Goal: Communication & Community: Answer question/provide support

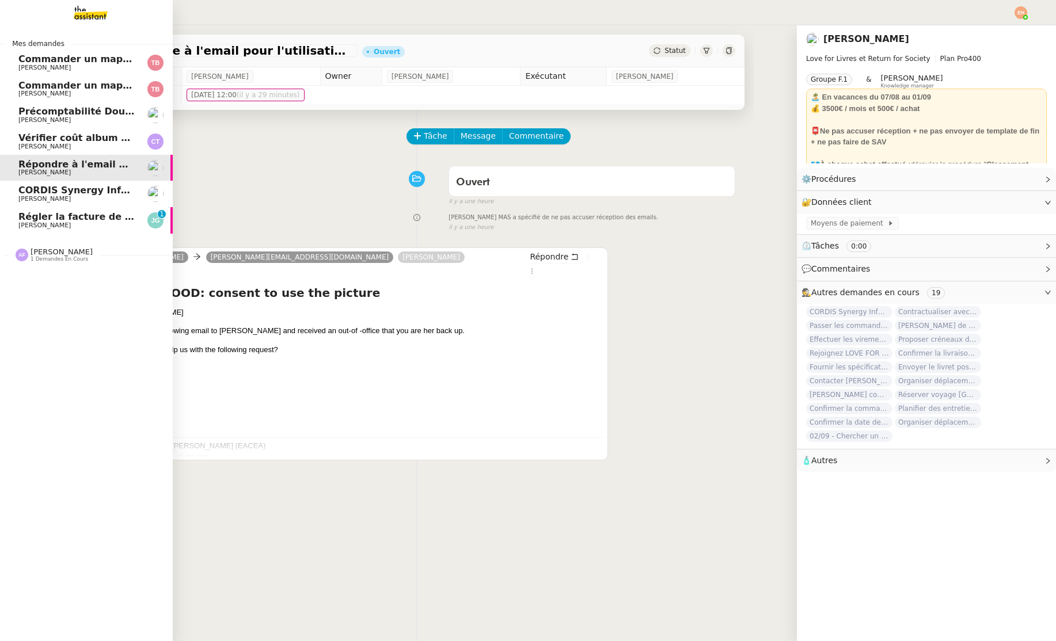
click at [40, 220] on span "Régler la facture de 480€" at bounding box center [84, 216] width 132 height 11
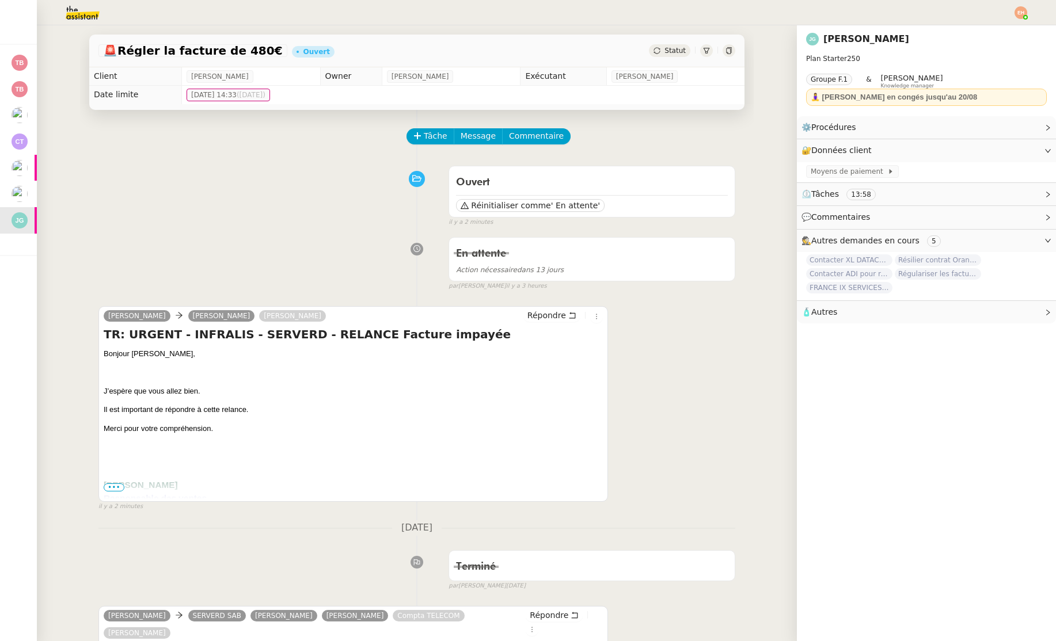
click at [119, 490] on span "•••" at bounding box center [114, 488] width 21 height 8
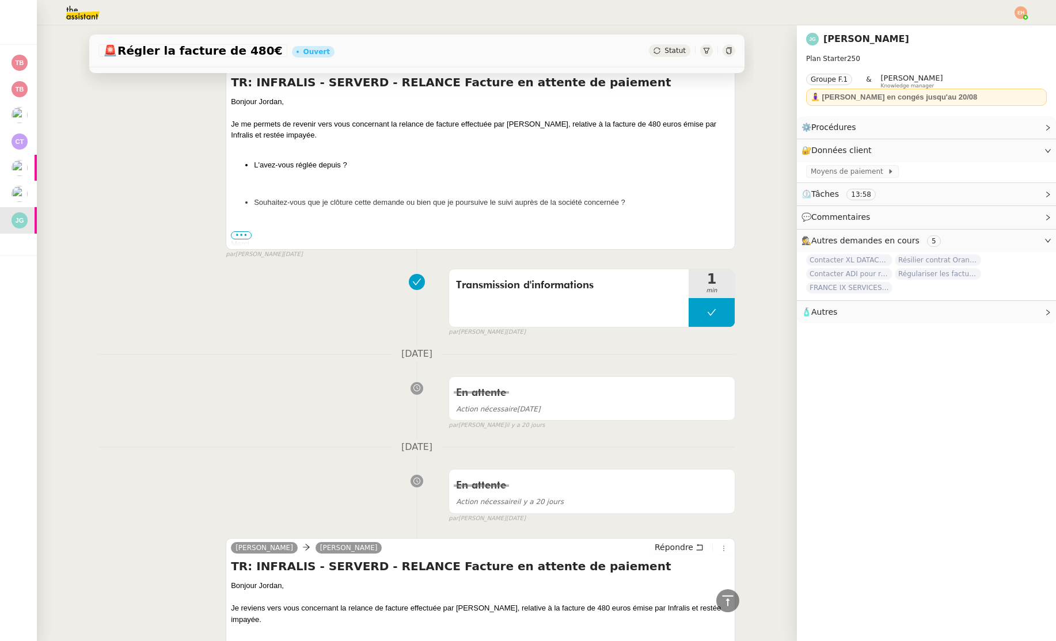
scroll to position [2838, 0]
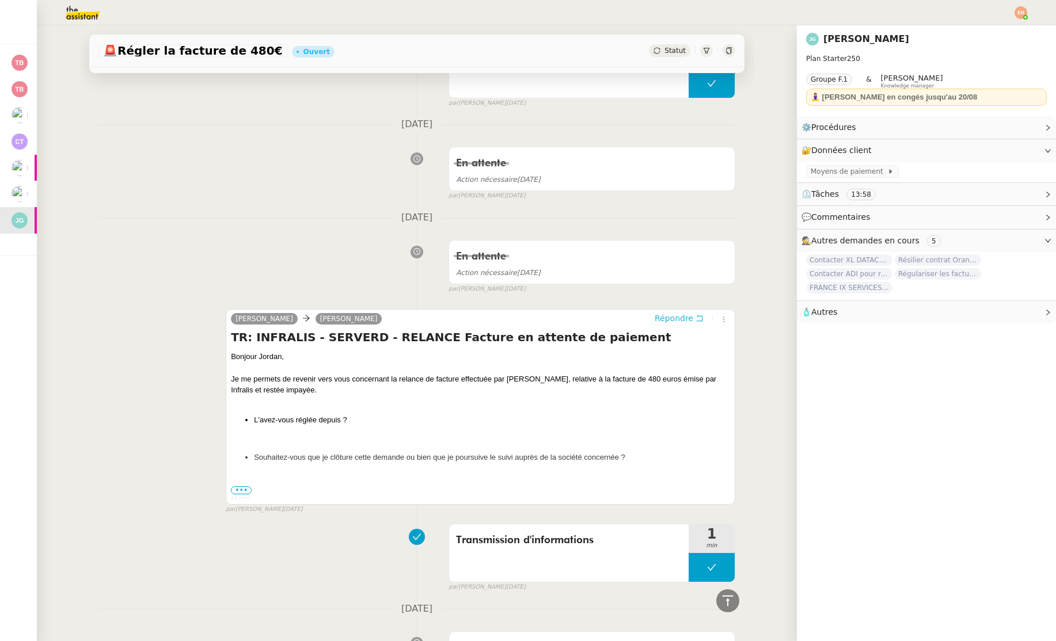
click at [683, 313] on span "Répondre" at bounding box center [674, 319] width 39 height 12
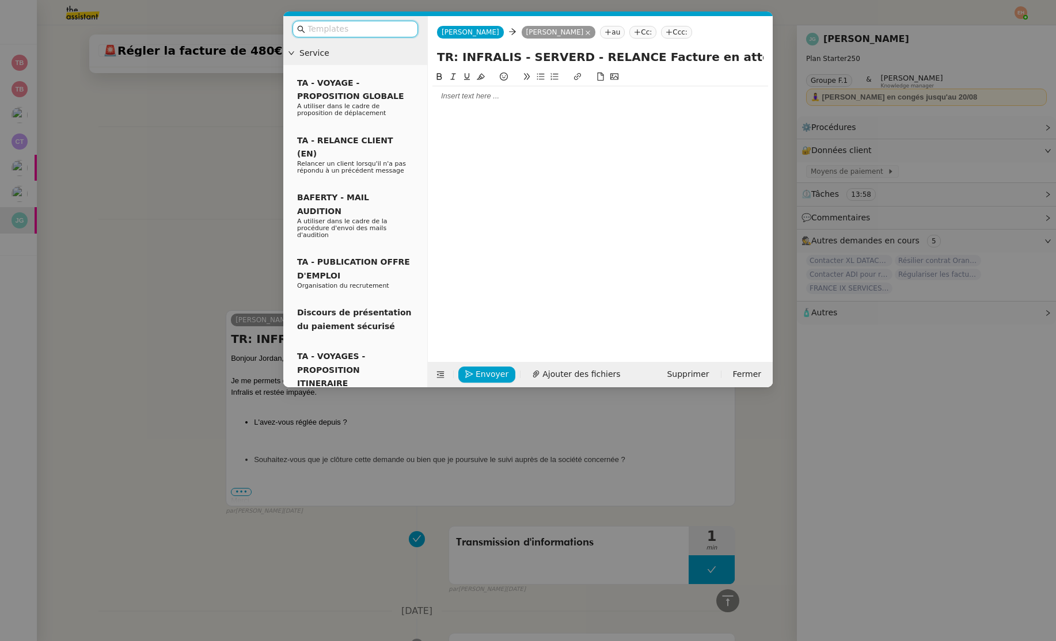
scroll to position [2927, 0]
click at [174, 159] on nz-modal-container "Service TA - VOYAGE - PROPOSITION GLOBALE A utiliser dans le cadre de propositi…" at bounding box center [528, 320] width 1056 height 641
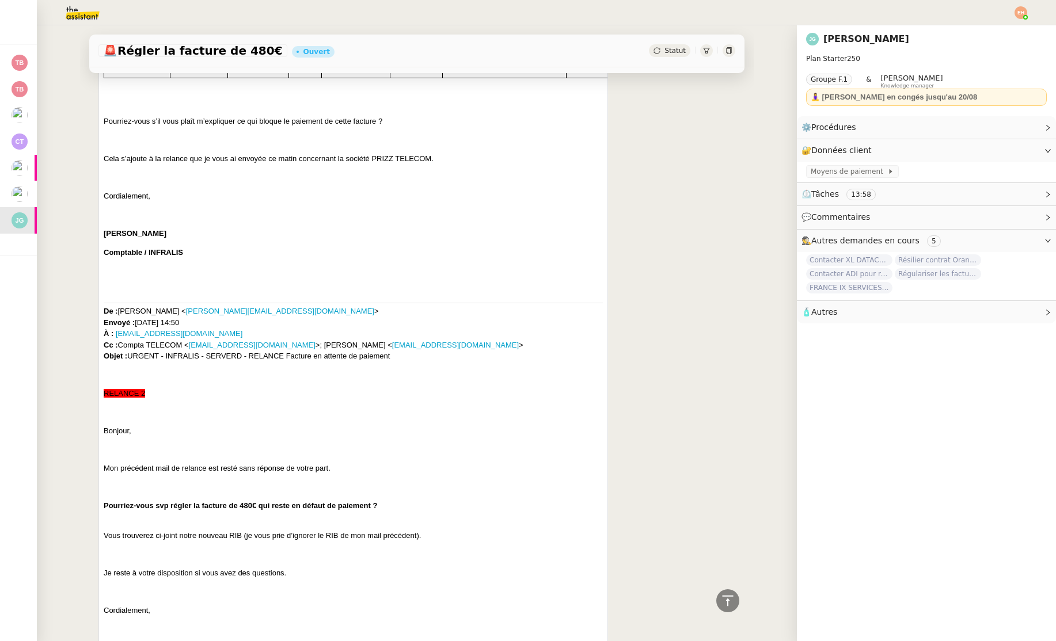
scroll to position [0, 0]
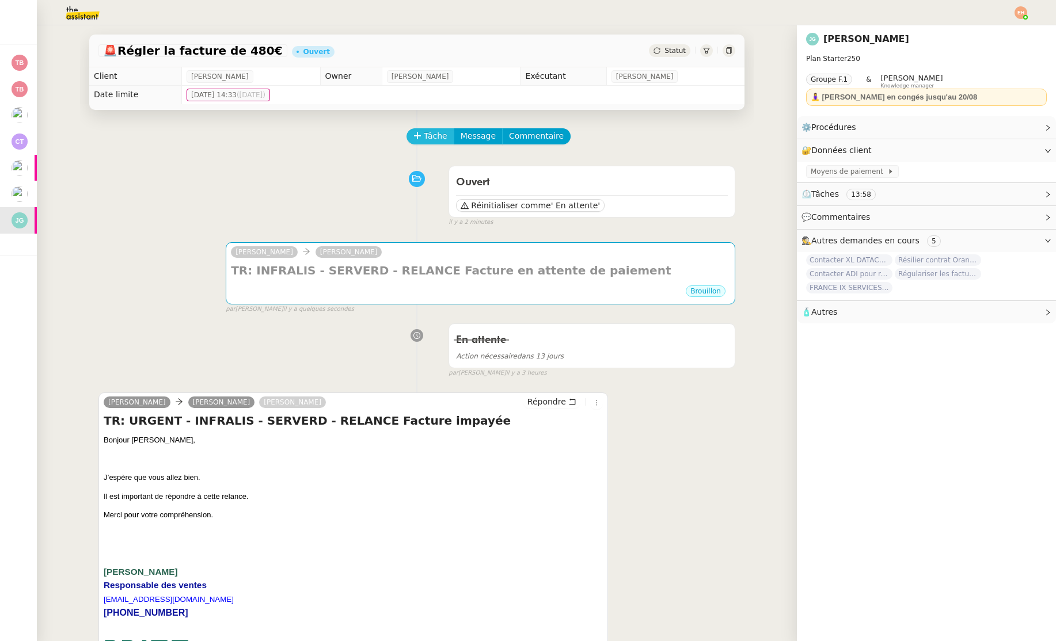
click at [433, 128] on button "Tâche" at bounding box center [430, 136] width 48 height 16
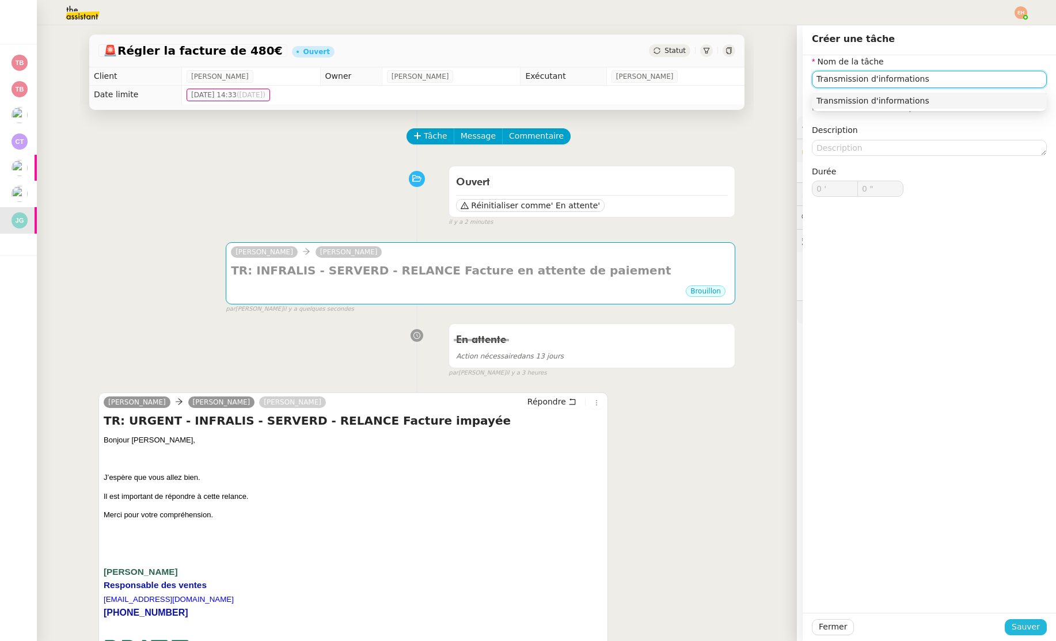
type input "Transmission d'informations"
click at [1041, 632] on button "Sauver" at bounding box center [1026, 627] width 42 height 16
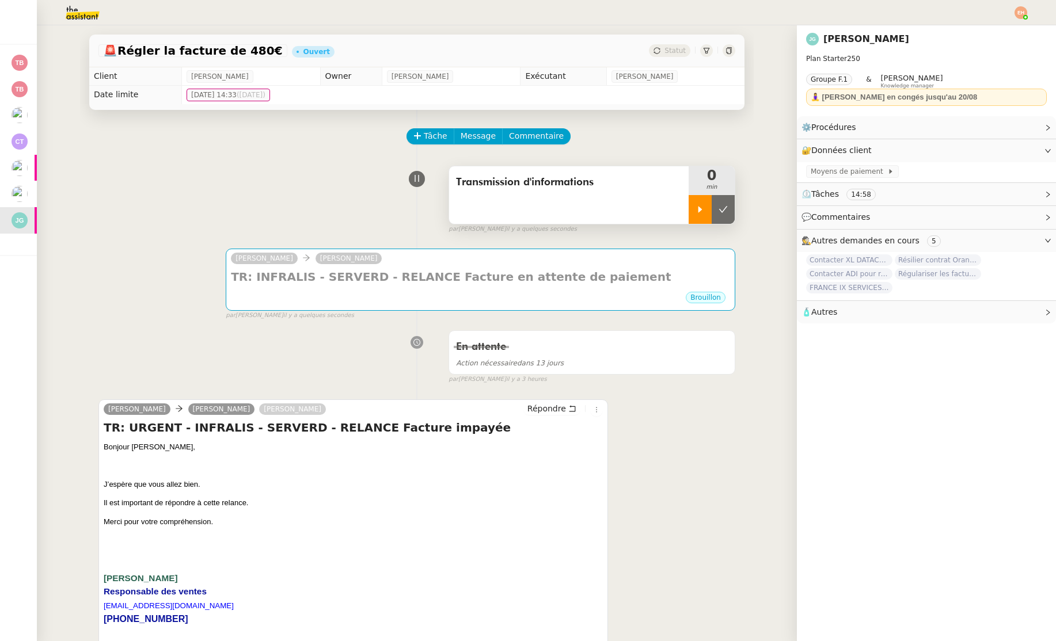
click at [706, 218] on div at bounding box center [700, 209] width 23 height 29
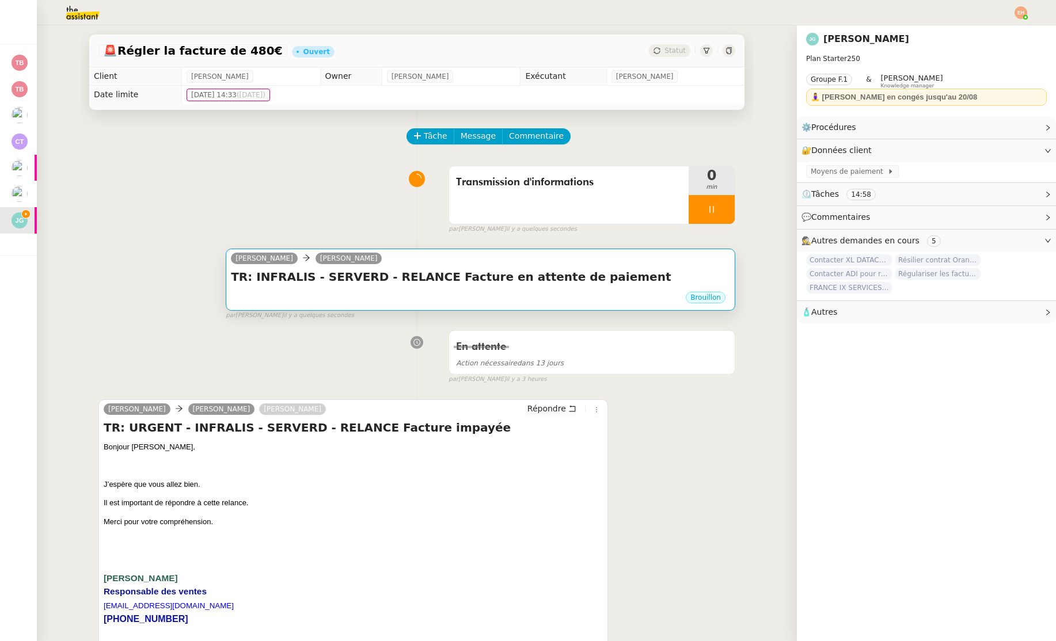
click at [644, 255] on div "[PERSON_NAME]" at bounding box center [480, 260] width 499 height 17
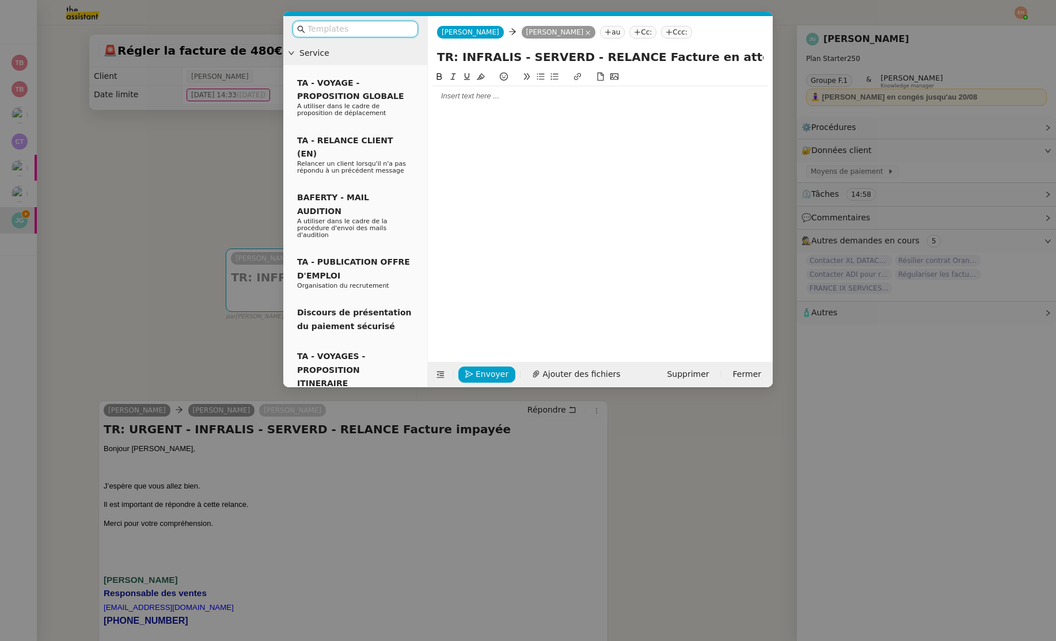
click at [553, 109] on div at bounding box center [600, 207] width 336 height 274
click at [553, 92] on div at bounding box center [600, 96] width 336 height 10
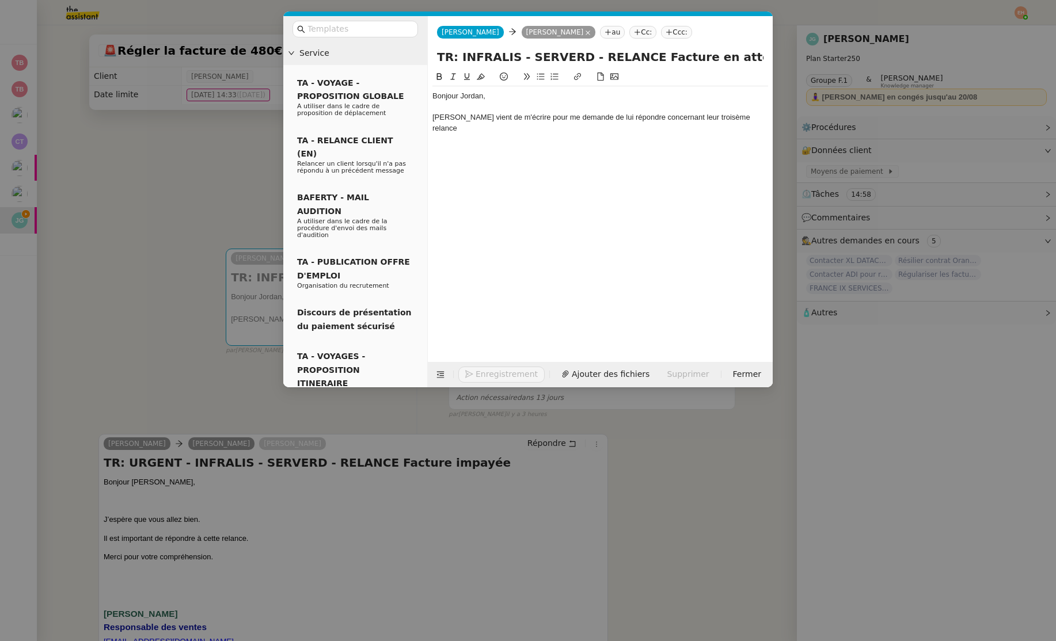
click at [153, 234] on nz-modal-container "Service TA - VOYAGE - PROPOSITION GLOBALE A utiliser dans le cadre de propositi…" at bounding box center [528, 320] width 1056 height 641
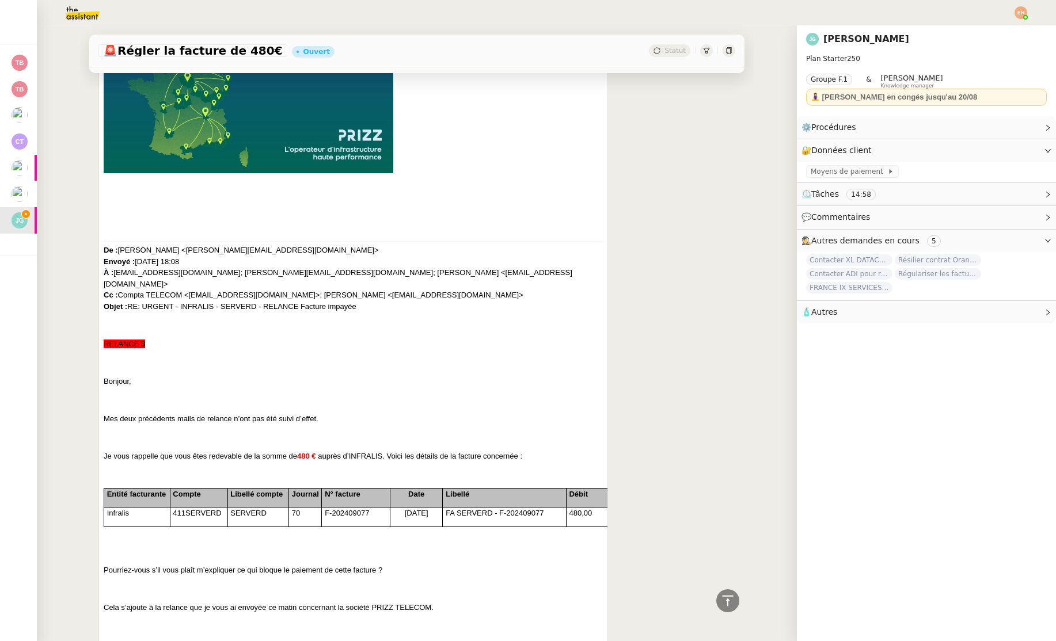
scroll to position [851, 0]
click at [358, 508] on span "F-202409077" at bounding box center [347, 512] width 44 height 9
copy span "F-202409077"
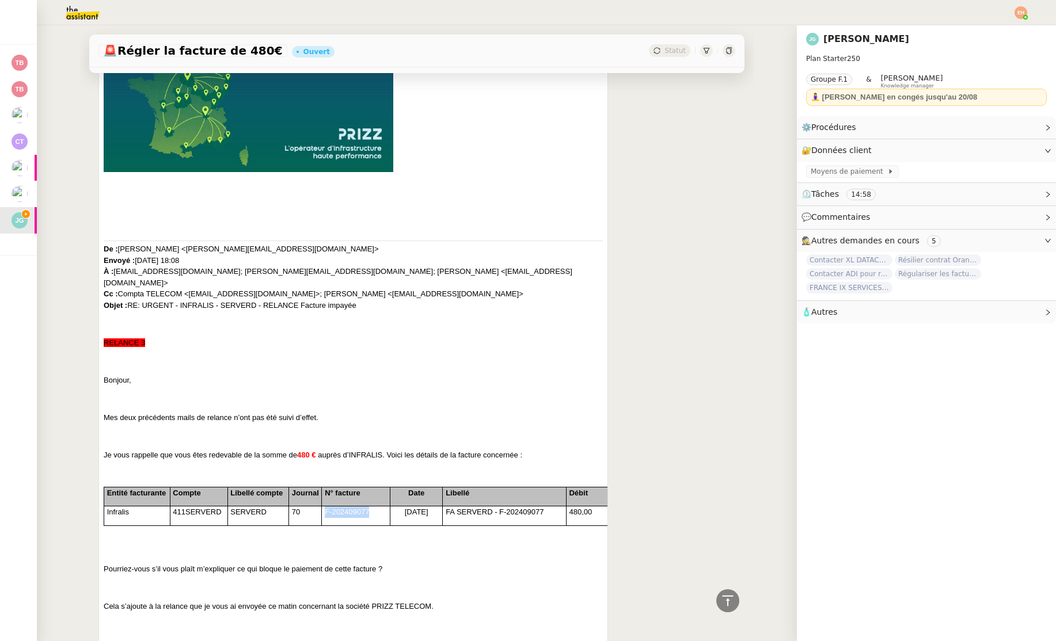
scroll to position [0, 0]
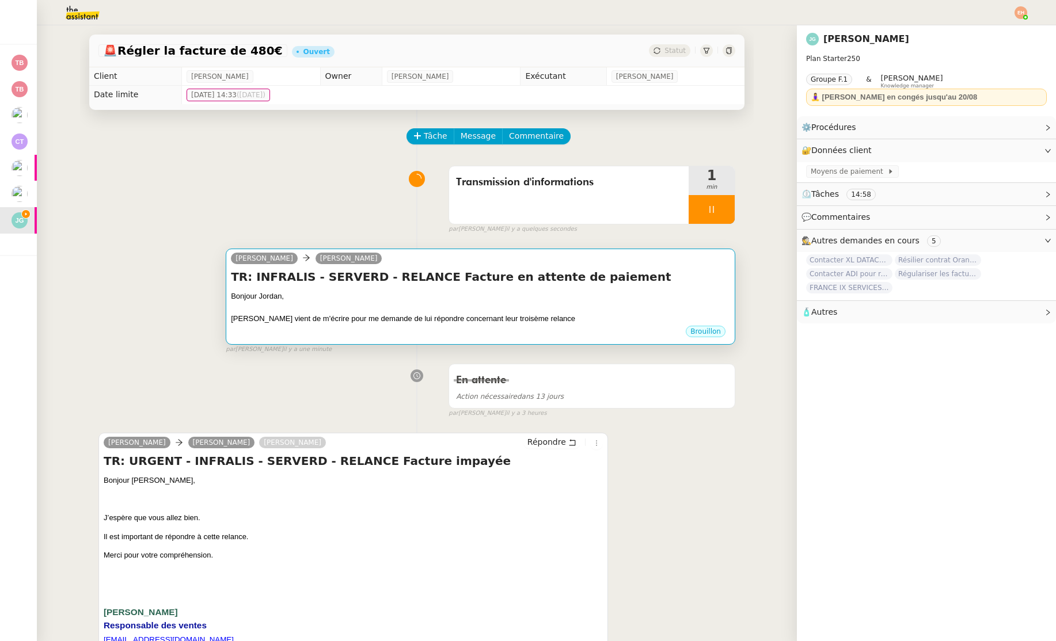
click at [473, 273] on h4 "TR: INFRALIS - SERVERD - RELANCE Facture en attente de paiement" at bounding box center [480, 277] width 499 height 16
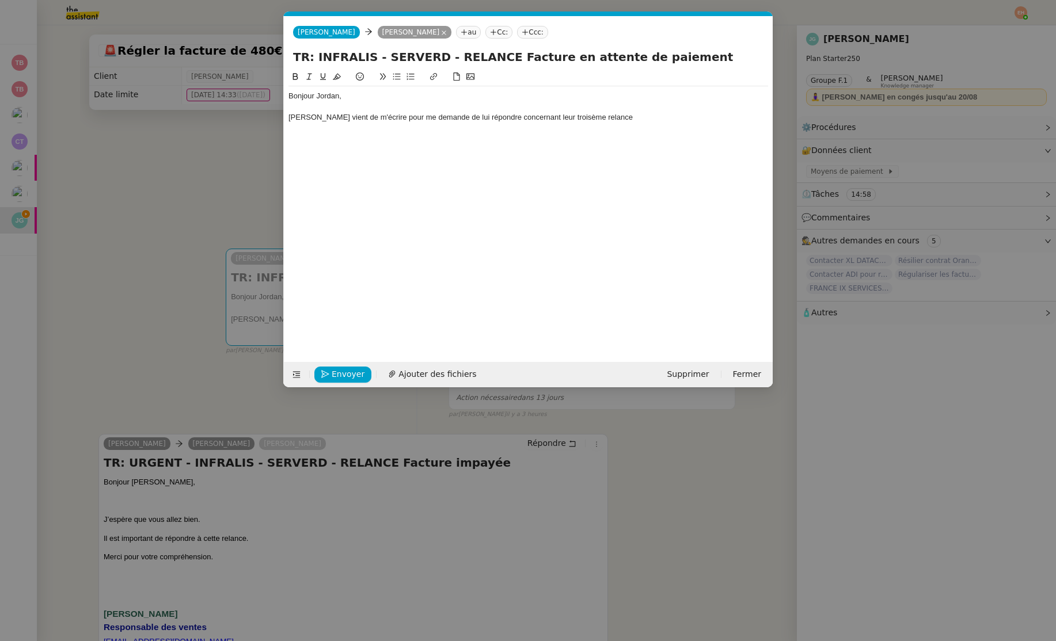
scroll to position [0, 24]
click at [667, 116] on div "[PERSON_NAME] vient de m'écrire pour me demande de lui répondre concernant leur…" at bounding box center [528, 117] width 480 height 10
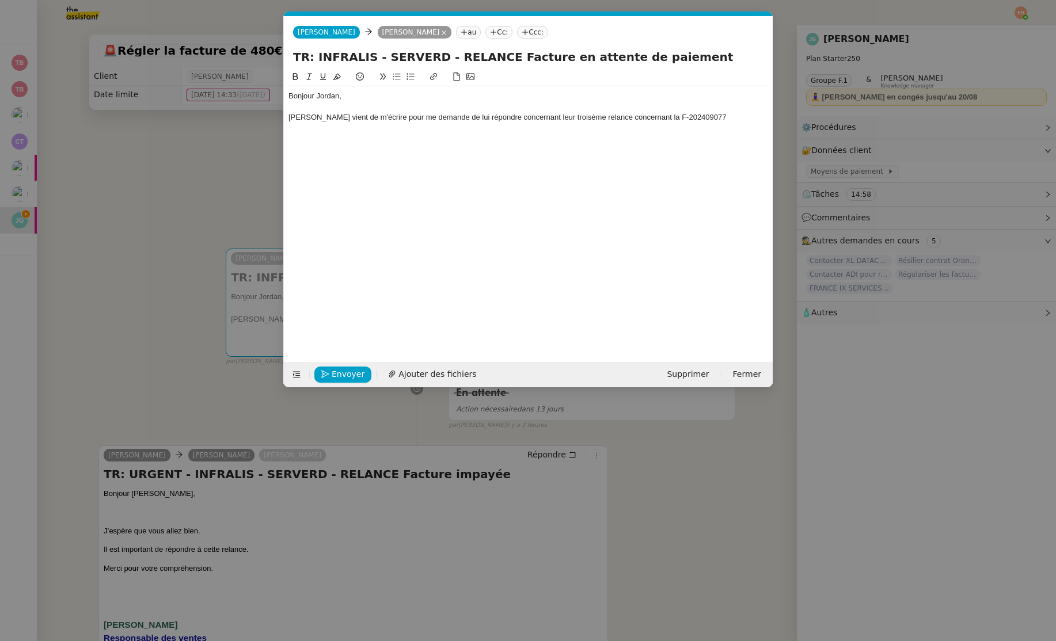
drag, startPoint x: 656, startPoint y: 117, endPoint x: 672, endPoint y: 128, distance: 19.0
click at [656, 117] on div "[PERSON_NAME] vient de m'écrire pour me demande de lui répondre concernant leur…" at bounding box center [528, 117] width 480 height 10
click at [740, 120] on div "[PERSON_NAME] vient de m'écrire pour me demande de lui répondre concernant leur…" at bounding box center [528, 117] width 480 height 10
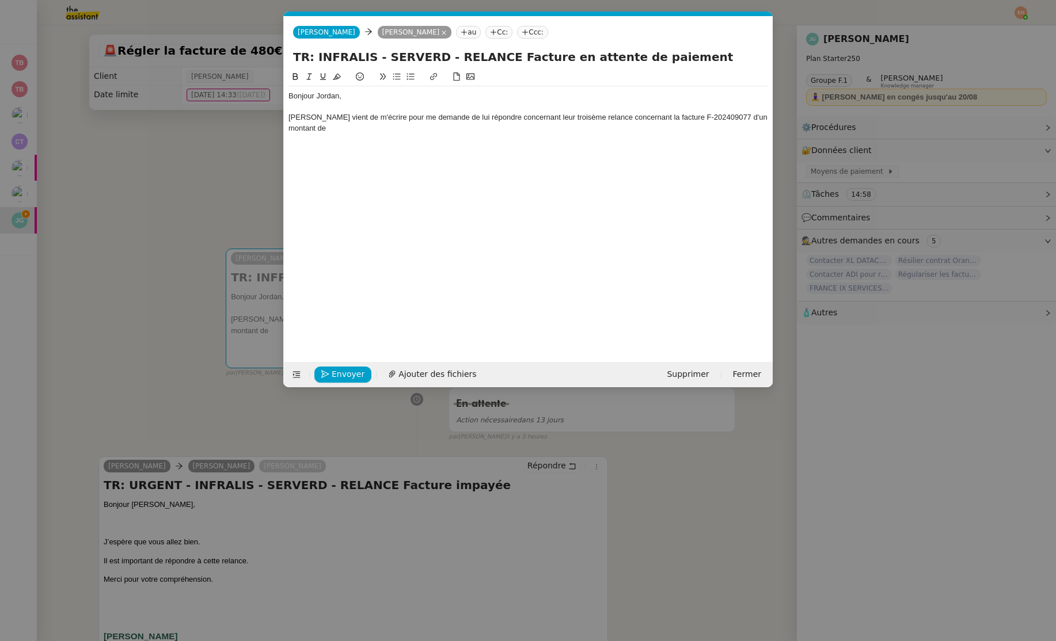
click at [92, 317] on nz-modal-container "Service TA - VOYAGE - PROPOSITION GLOBALE A utiliser dans le cadre de propositi…" at bounding box center [528, 320] width 1056 height 641
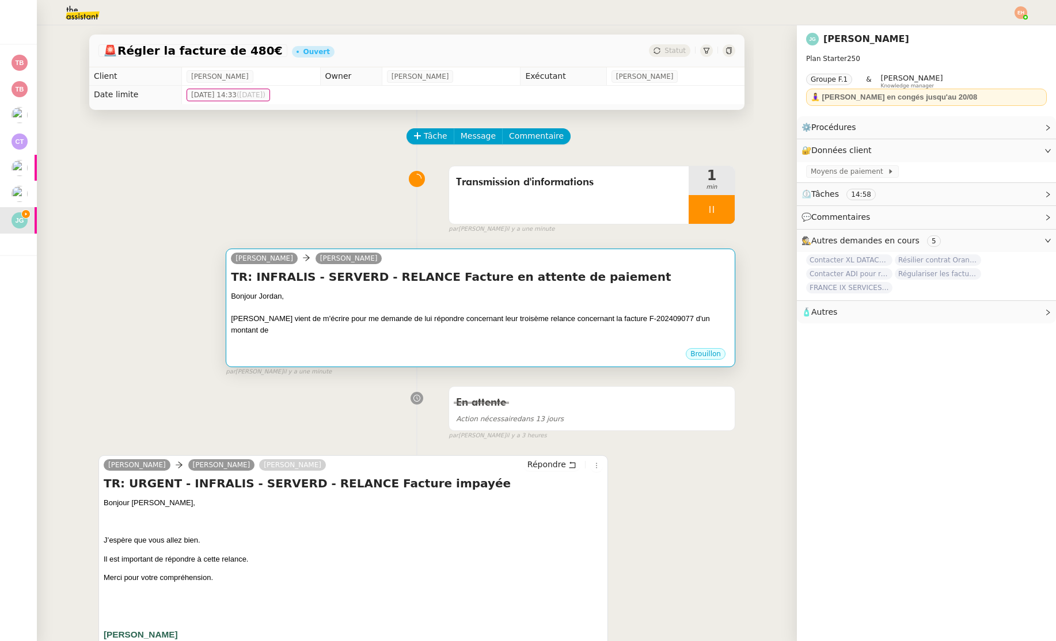
click at [468, 279] on h4 "TR: INFRALIS - SERVERD - RELANCE Facture en attente de paiement" at bounding box center [480, 277] width 499 height 16
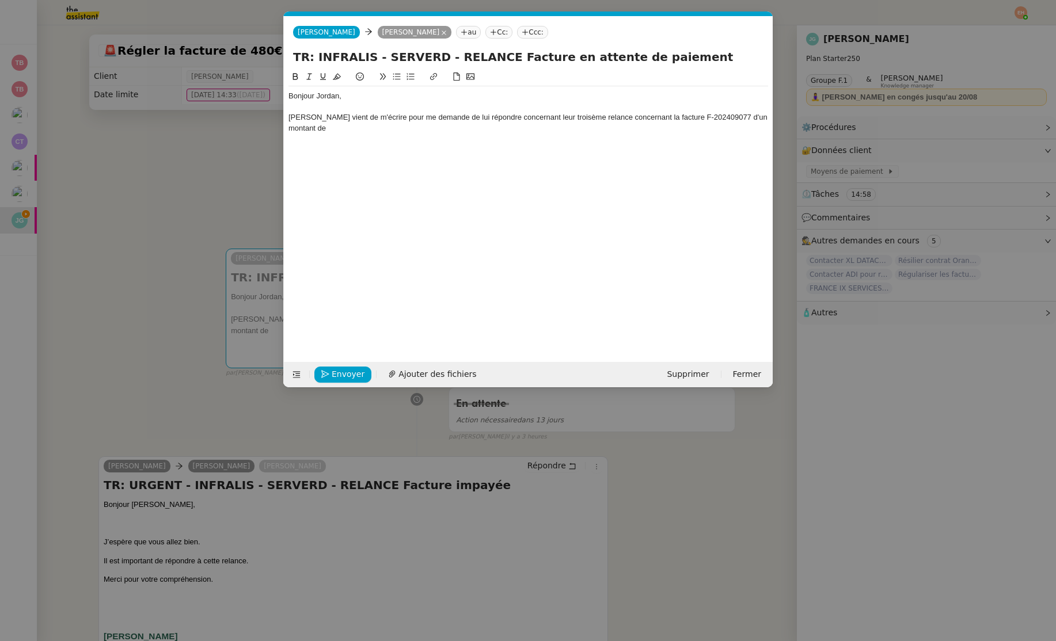
scroll to position [0, 24]
click at [489, 124] on div "[PERSON_NAME] vient de m'écrire pour me demande de lui répondre concernant leur…" at bounding box center [528, 122] width 480 height 21
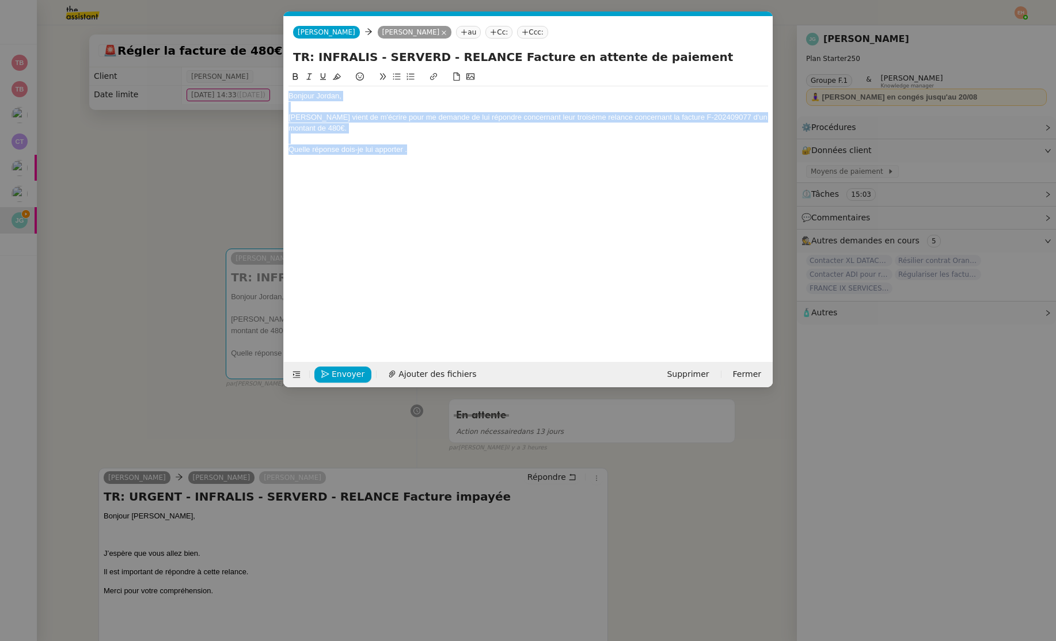
copy div "Bonjour [PERSON_NAME] vient de m'écrire pour me demande de lui répondre concern…"
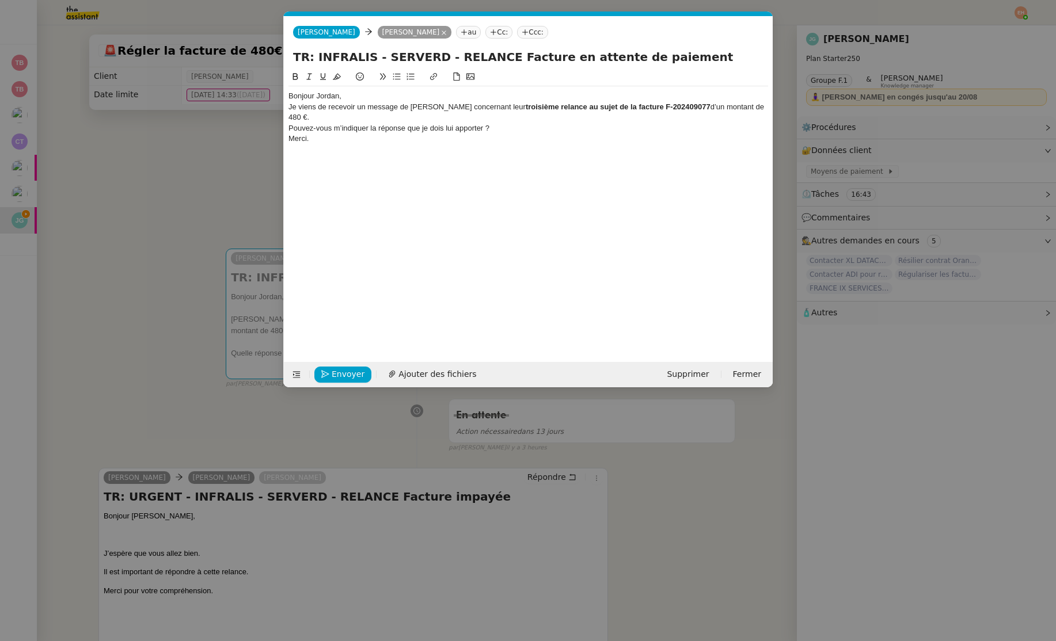
scroll to position [0, 0]
click at [402, 102] on div "Je viens de recevoir un message de [PERSON_NAME] concernant leur troisième rela…" at bounding box center [528, 112] width 480 height 21
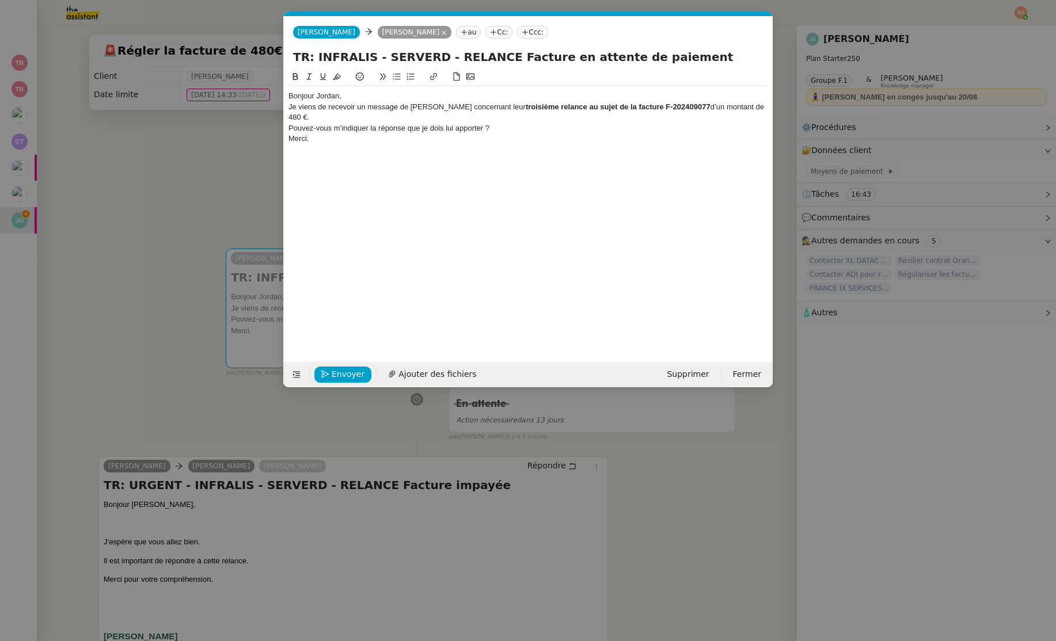
click at [396, 98] on div "Bonjour Jordan," at bounding box center [528, 96] width 480 height 10
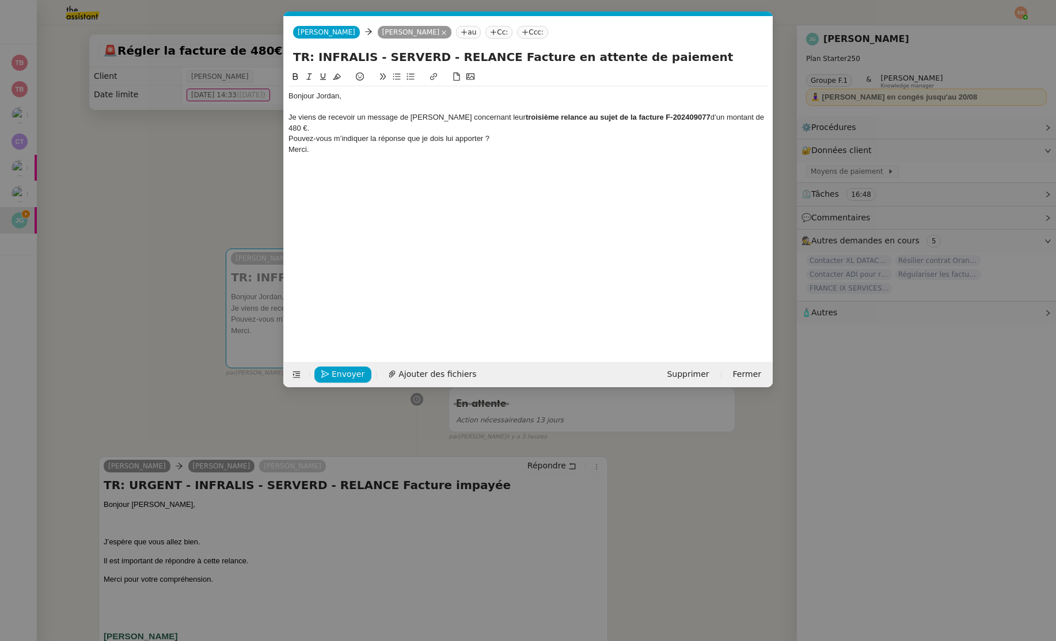
click at [349, 126] on div "Je viens de recevoir un message de [PERSON_NAME] concernant leur troisième rela…" at bounding box center [528, 122] width 480 height 21
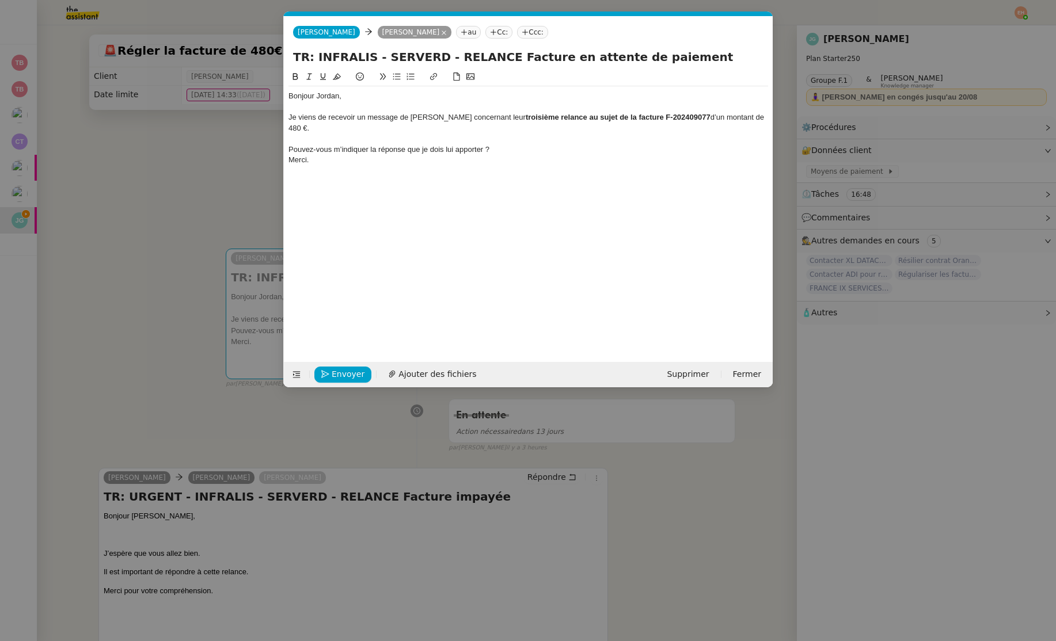
click at [465, 157] on div "Merci." at bounding box center [528, 160] width 480 height 10
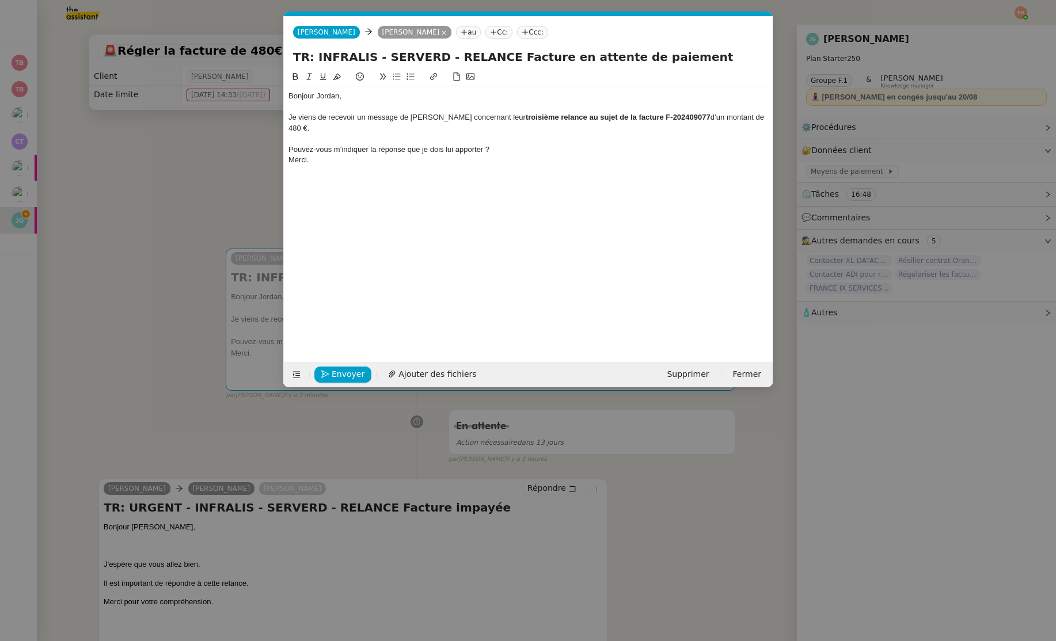
click at [466, 151] on div "Pouvez-vous m’indiquer la réponse que je dois lui apporter ?" at bounding box center [528, 149] width 480 height 10
click at [393, 79] on icon at bounding box center [397, 77] width 8 height 8
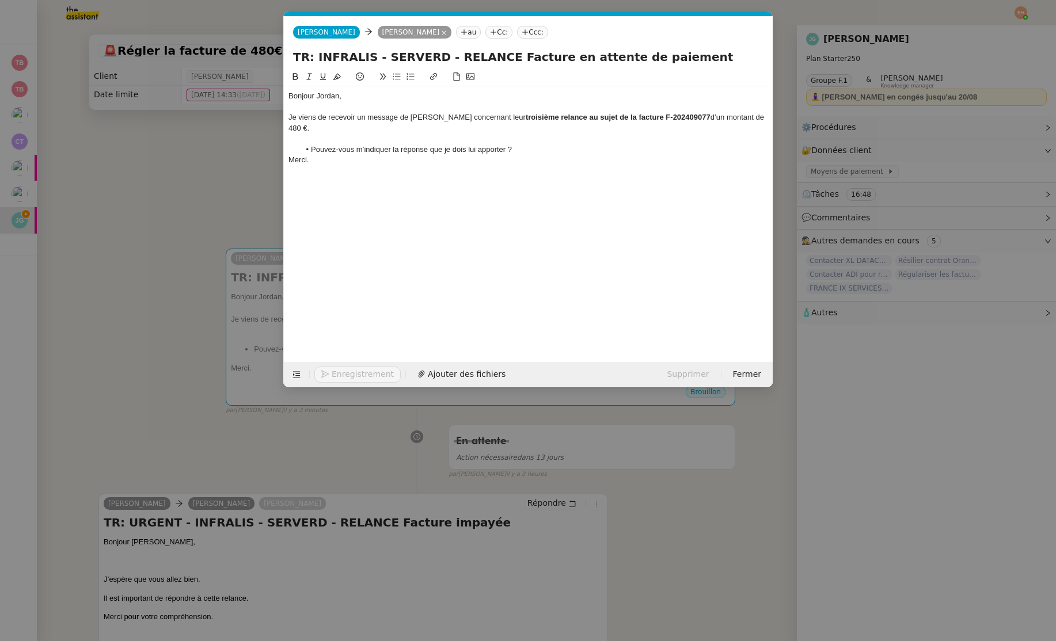
click at [561, 146] on li "Pouvez-vous m’indiquer la réponse que je dois lui apporter ?" at bounding box center [534, 149] width 469 height 10
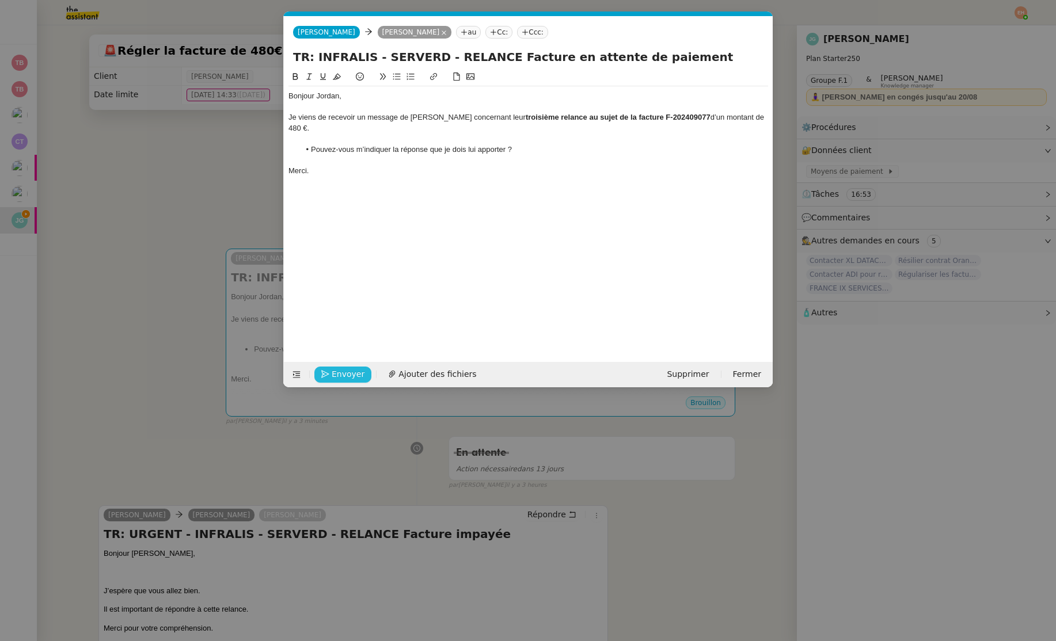
click at [355, 374] on span "Envoyer" at bounding box center [348, 374] width 33 height 13
click at [355, 374] on span "Confirmer l'envoi" at bounding box center [366, 374] width 69 height 13
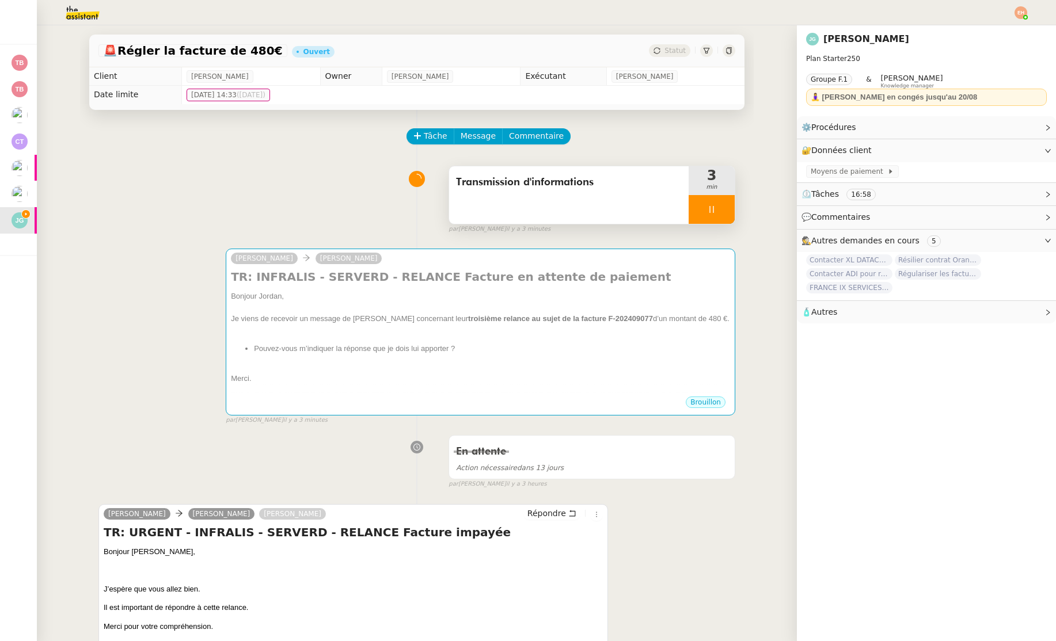
click at [718, 220] on div at bounding box center [712, 209] width 46 height 29
click at [727, 216] on button at bounding box center [723, 209] width 23 height 29
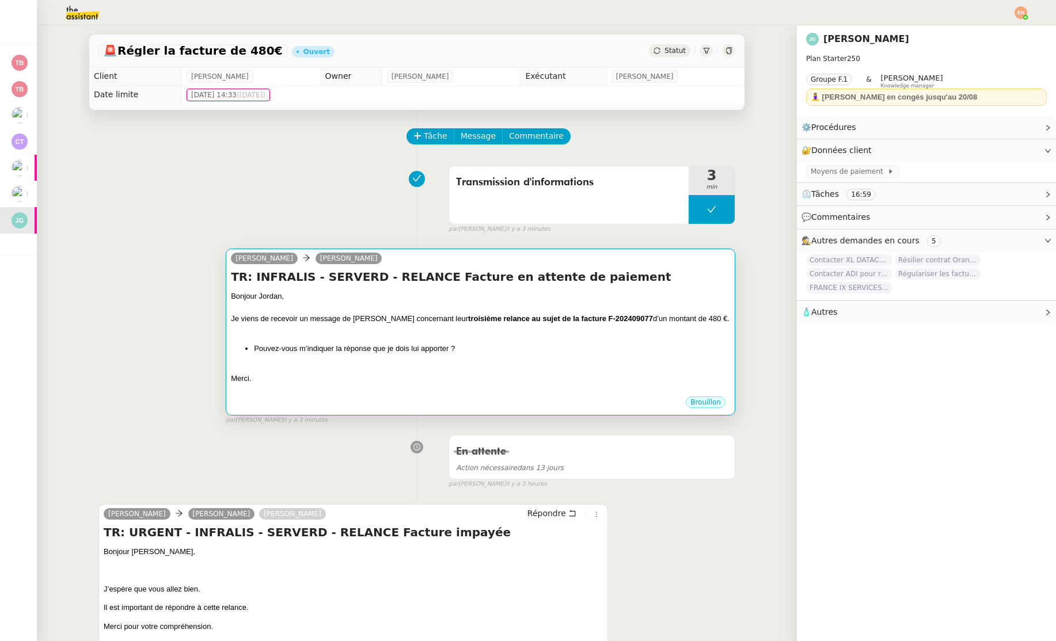
click at [454, 303] on div at bounding box center [480, 308] width 499 height 12
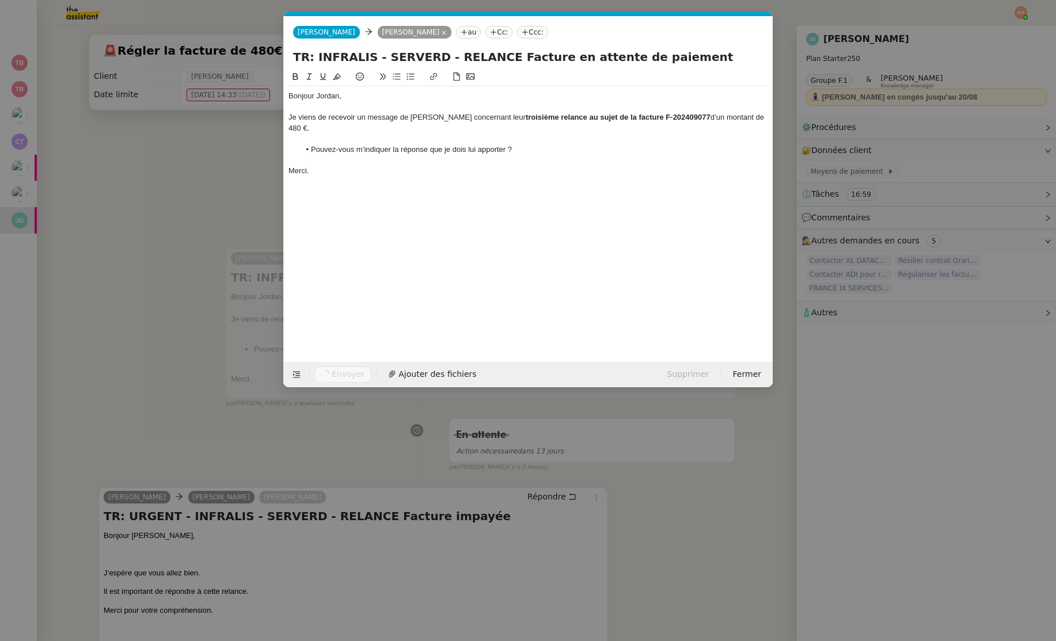
scroll to position [0, 24]
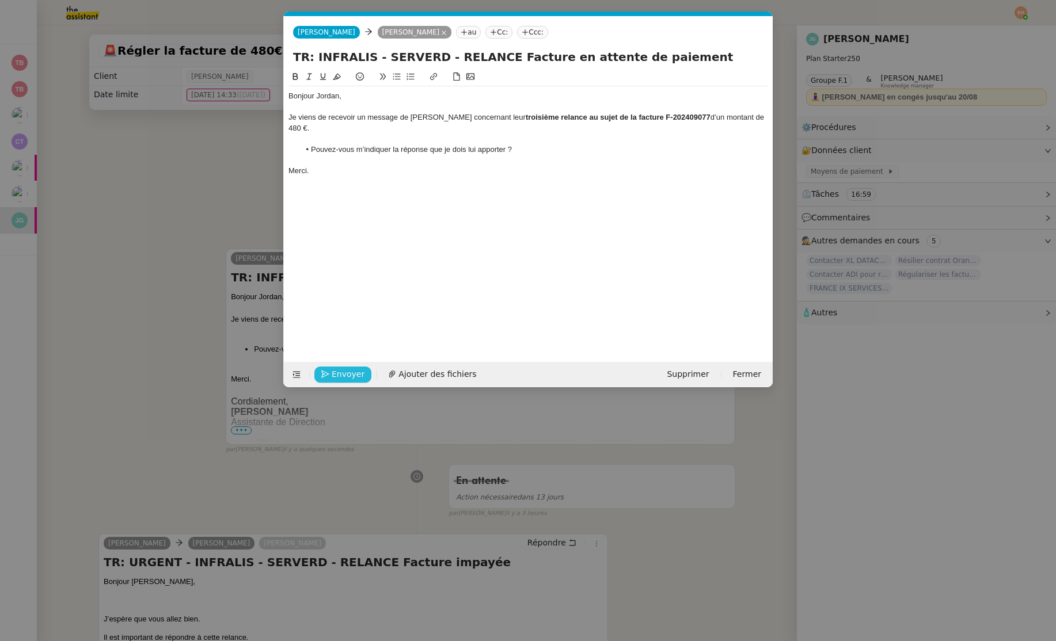
click at [326, 372] on icon "button" at bounding box center [325, 374] width 8 height 8
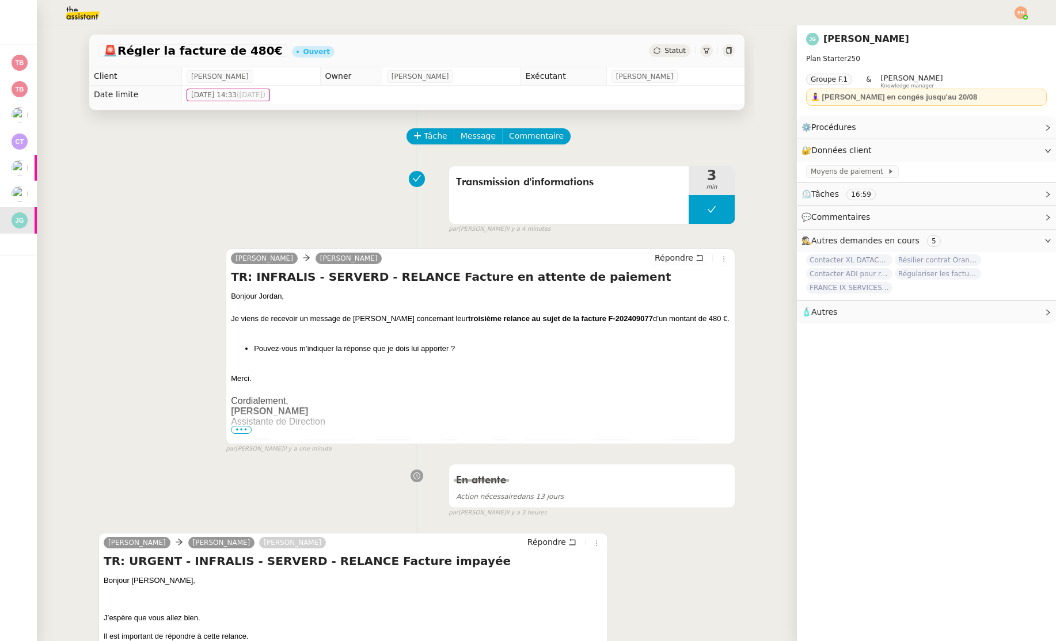
click at [670, 54] on span "Statut" at bounding box center [674, 51] width 21 height 8
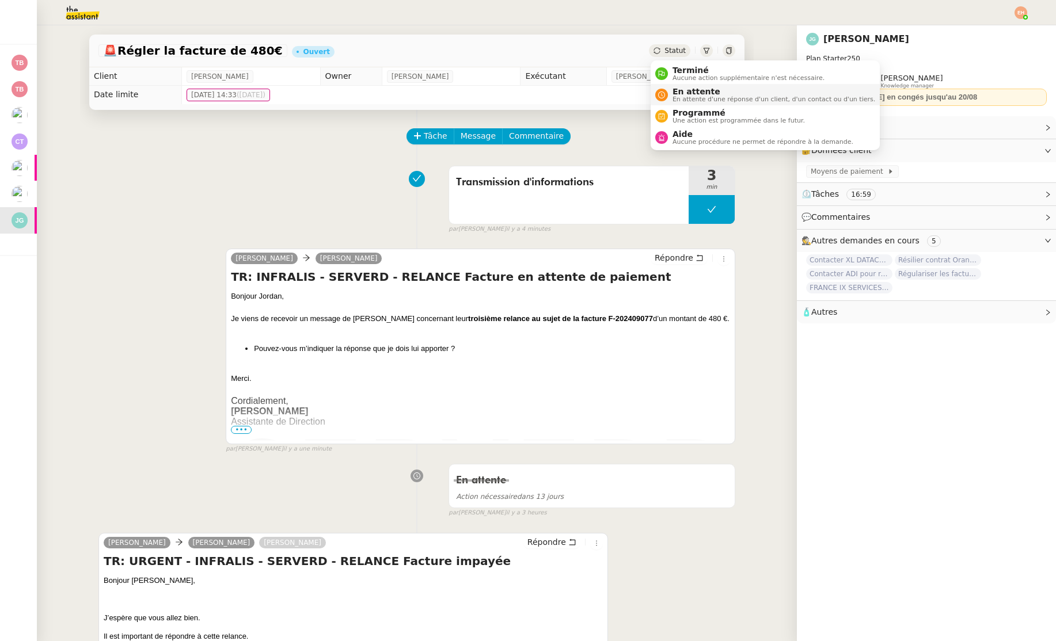
click at [685, 85] on li "En attente En attente d'une réponse d'un client, d'un contact ou d'un tiers." at bounding box center [765, 94] width 229 height 21
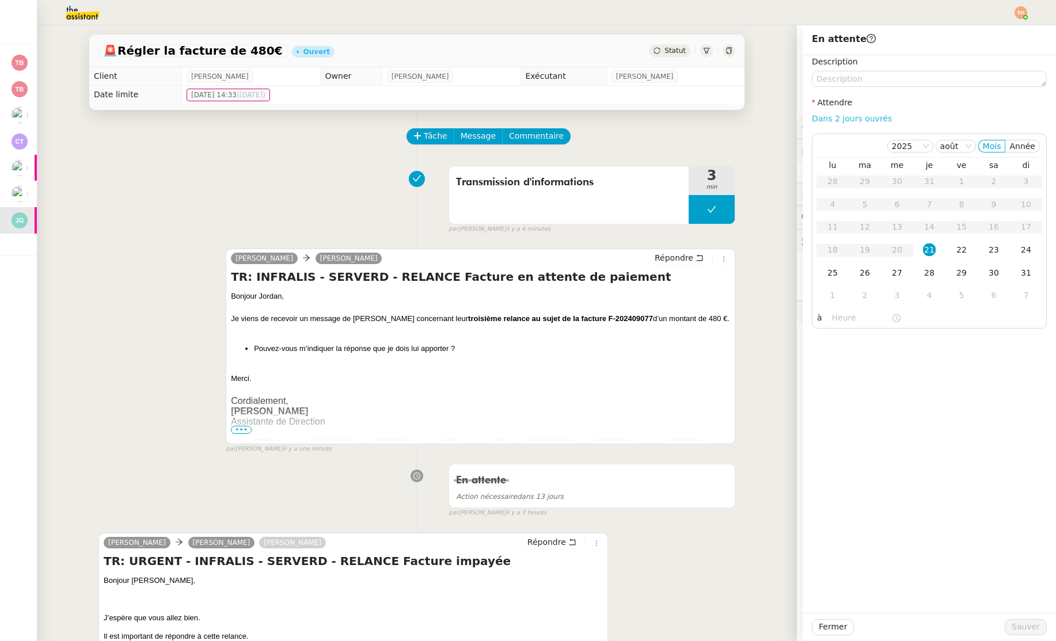
click at [828, 116] on link "Dans 2 jours ouvrés" at bounding box center [852, 118] width 80 height 9
type input "07:00"
click at [1030, 627] on span "Sauver" at bounding box center [1025, 627] width 28 height 13
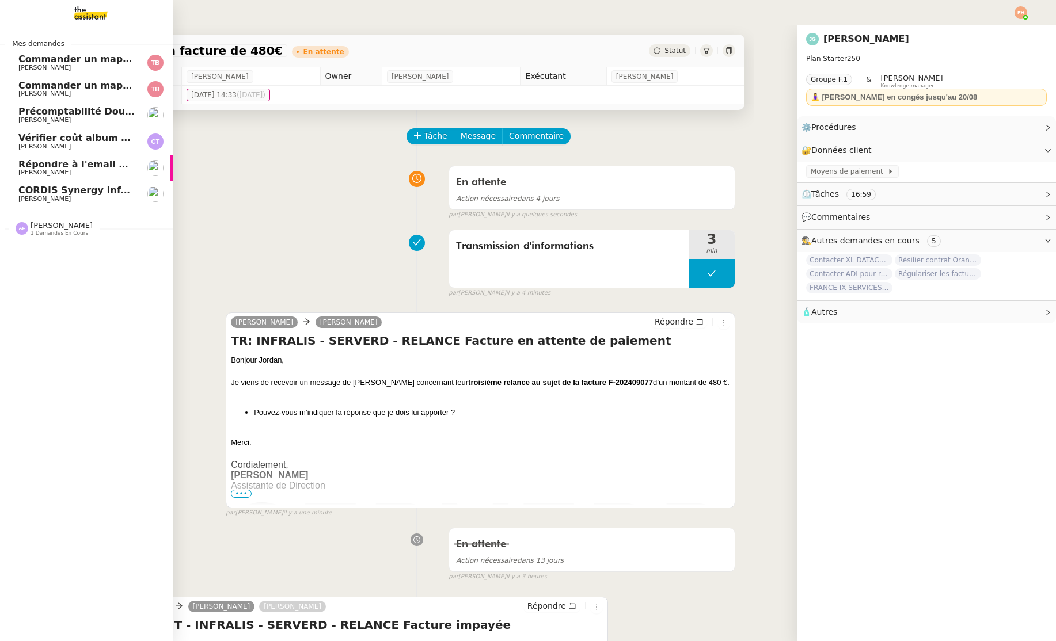
click at [32, 169] on span "Répondre à l'email pour l'utilisation de l'image" at bounding box center [139, 164] width 243 height 11
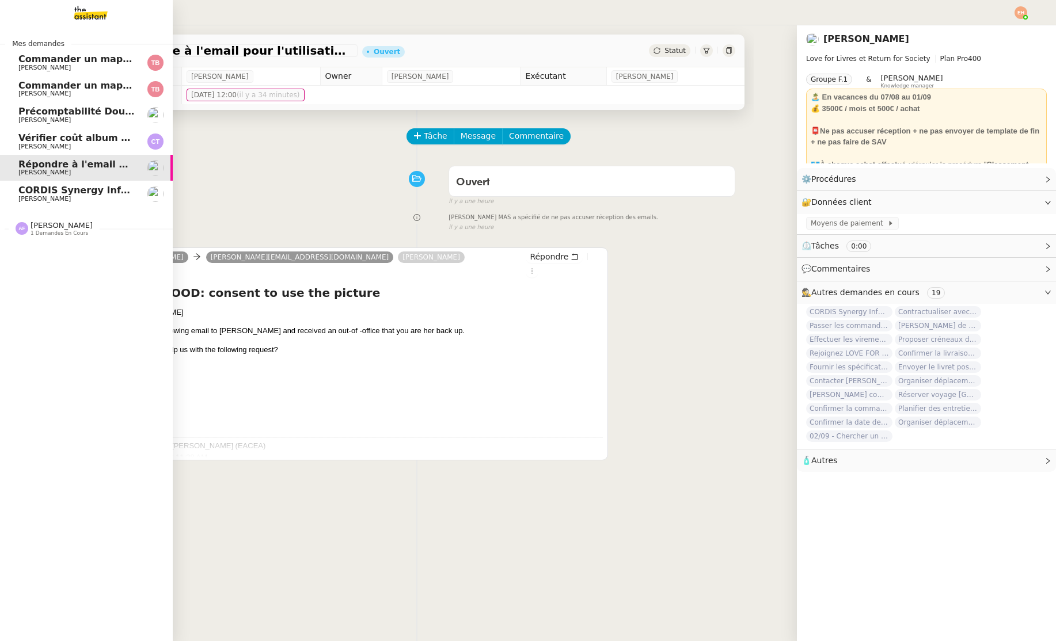
click at [44, 185] on span "CORDIS Synergy Info Pack – LOE for GOOD (101173933) – picture copyright clearan…" at bounding box center [239, 190] width 443 height 11
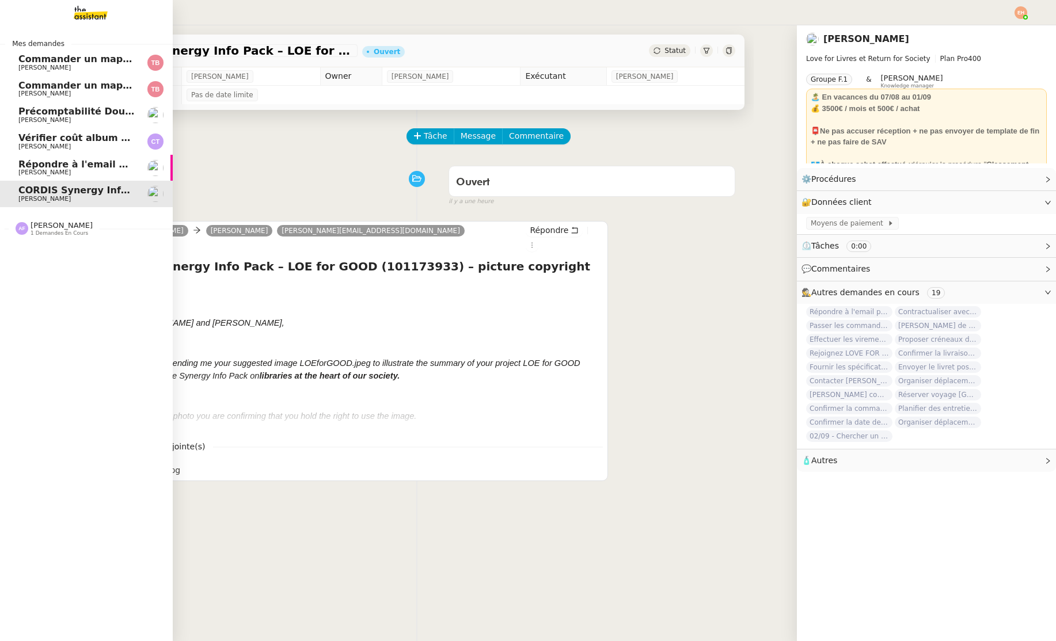
click at [61, 158] on link "Répondre à l'email pour l'utilisation de l'image [PERSON_NAME]" at bounding box center [86, 168] width 173 height 26
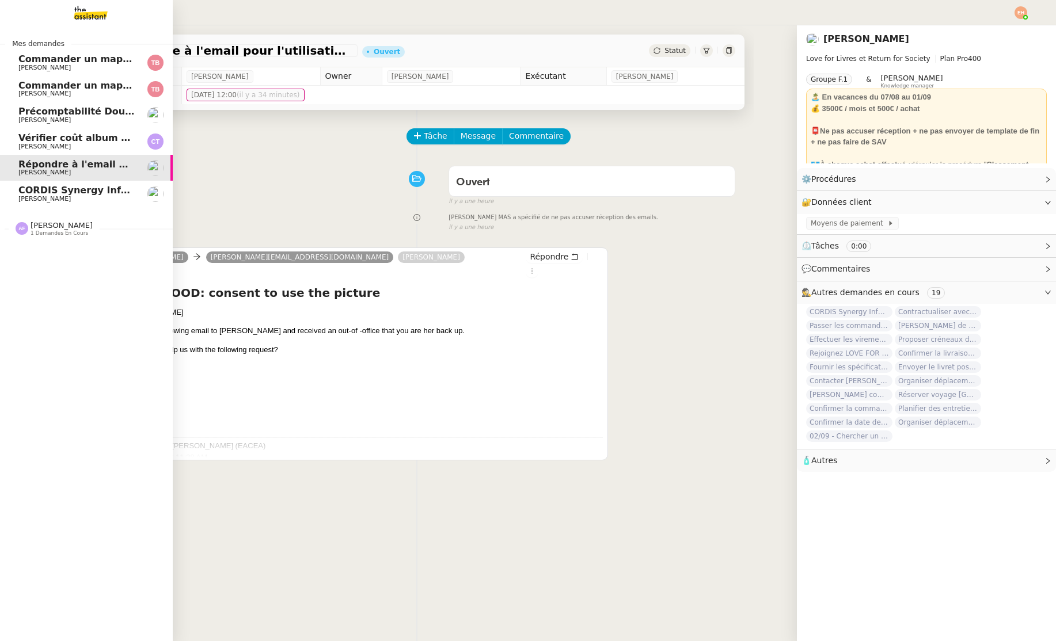
click at [28, 197] on span "[PERSON_NAME]" at bounding box center [44, 198] width 52 height 7
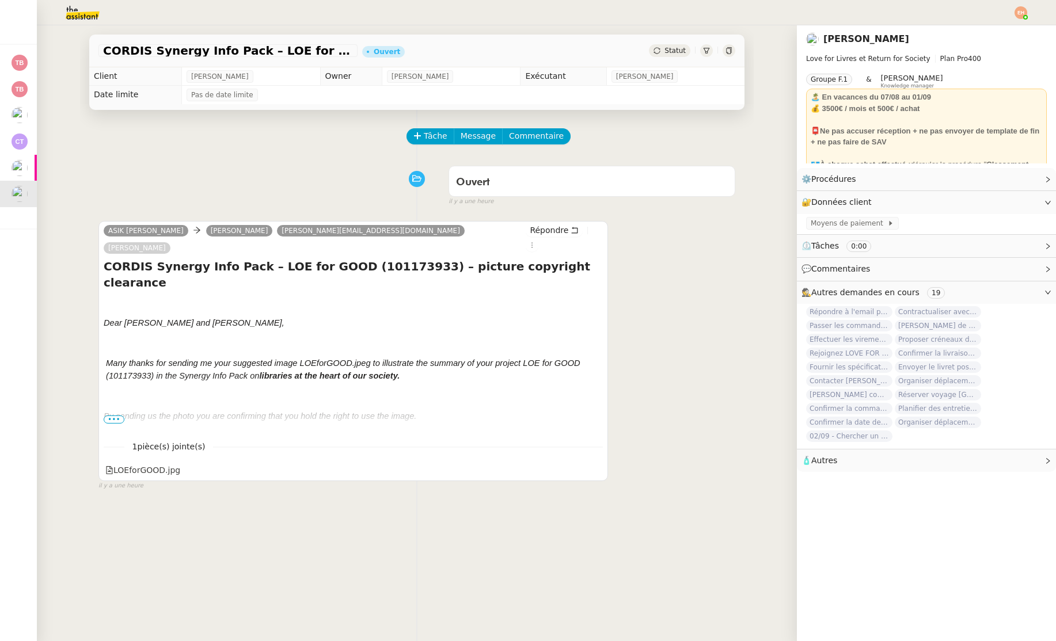
click at [110, 416] on span "•••" at bounding box center [114, 420] width 21 height 8
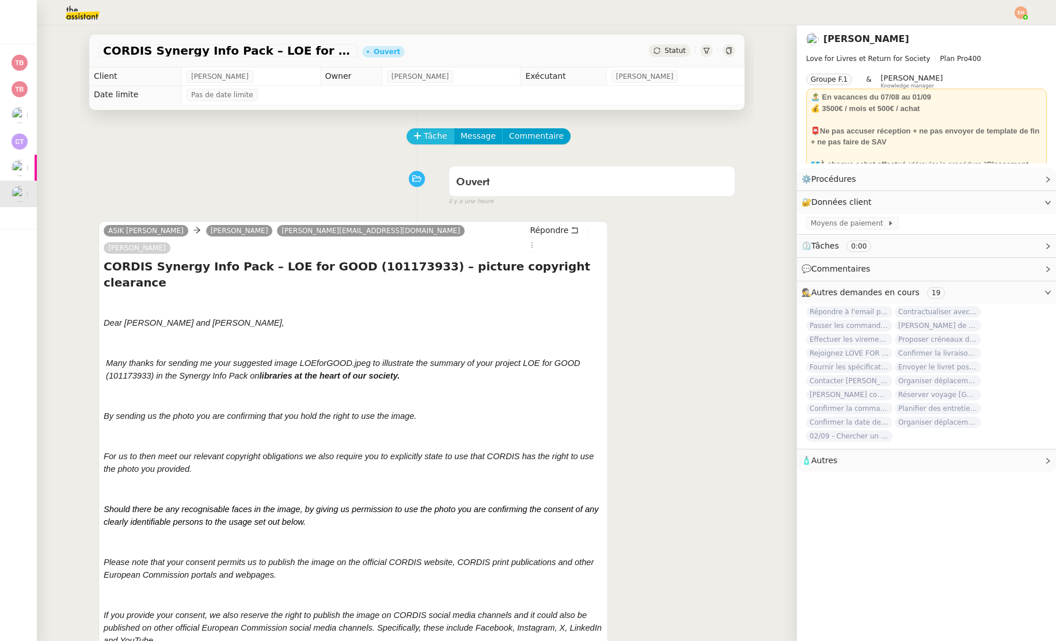
click at [433, 132] on span "Tâche" at bounding box center [436, 136] width 24 height 13
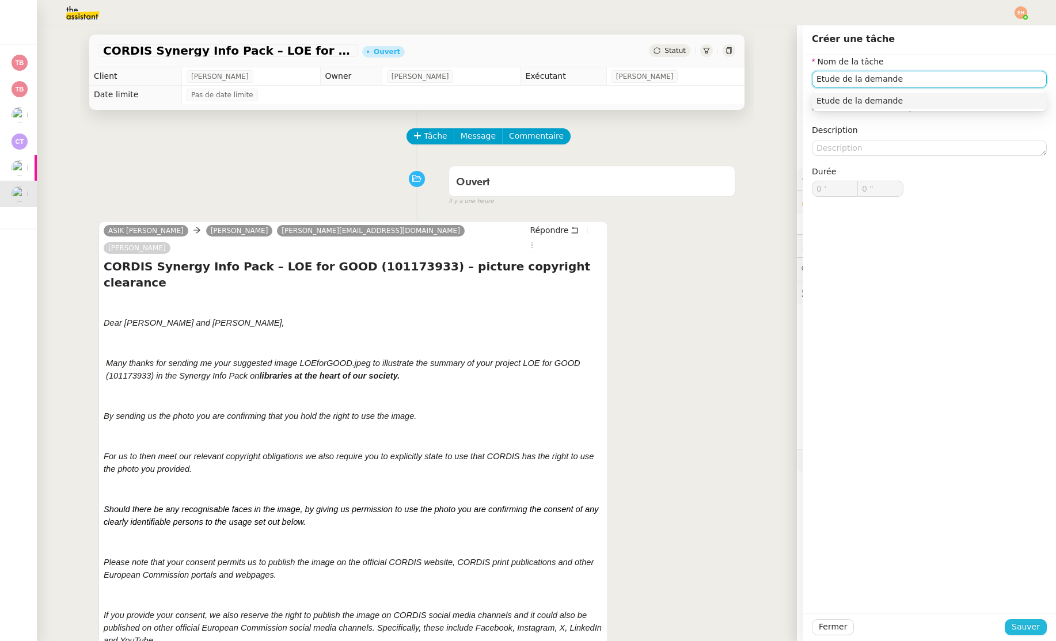
type input "Etude de la demande"
click at [1035, 632] on span "Sauver" at bounding box center [1025, 627] width 28 height 13
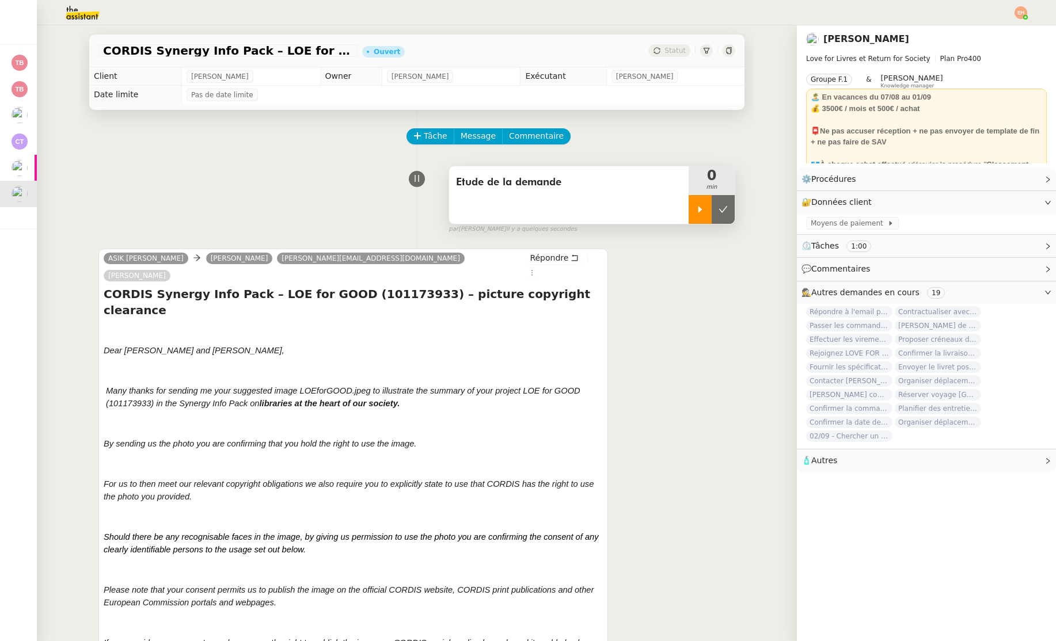
click at [694, 208] on div at bounding box center [700, 209] width 23 height 29
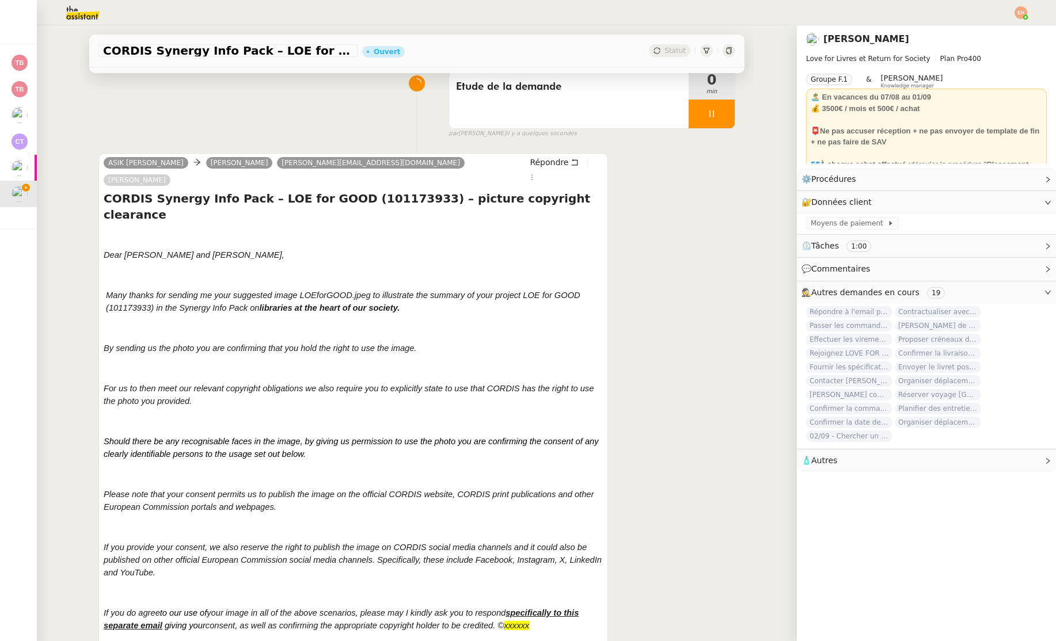
scroll to position [204, 0]
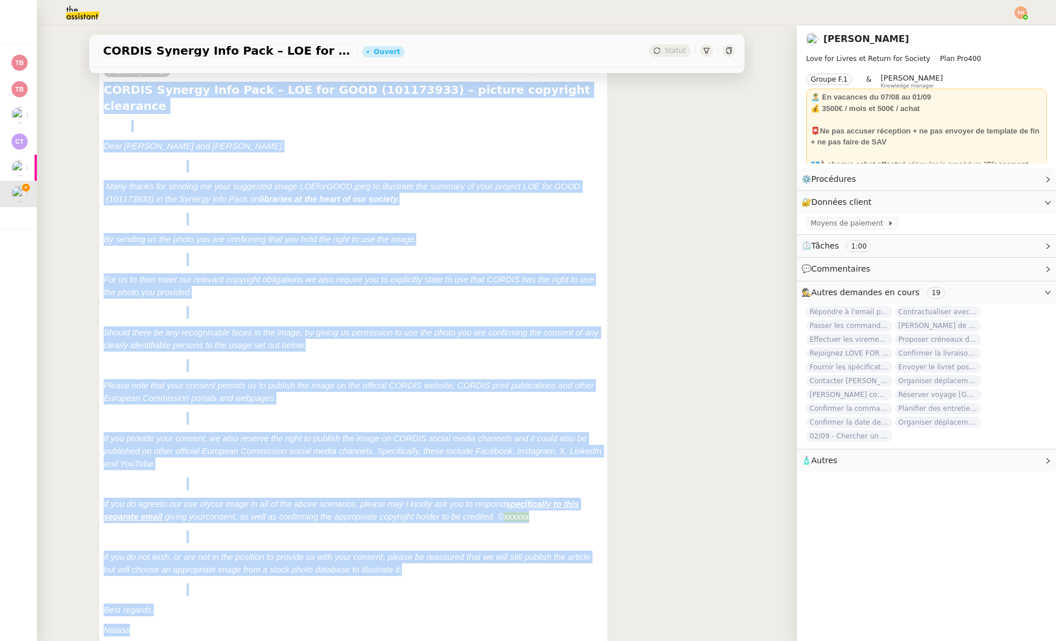
drag, startPoint x: 170, startPoint y: 599, endPoint x: 106, endPoint y: 79, distance: 524.4
click at [106, 82] on div "CORDIS Synergy Info Pack – LOE for GOOD (101173933) – picture copyright clearan…" at bounding box center [353, 607] width 499 height 1051
copy div "LOREMI Dolorsi Amet Cons – ADI eli SEDD (476737225) – eiusmod temporinc utlabor…"
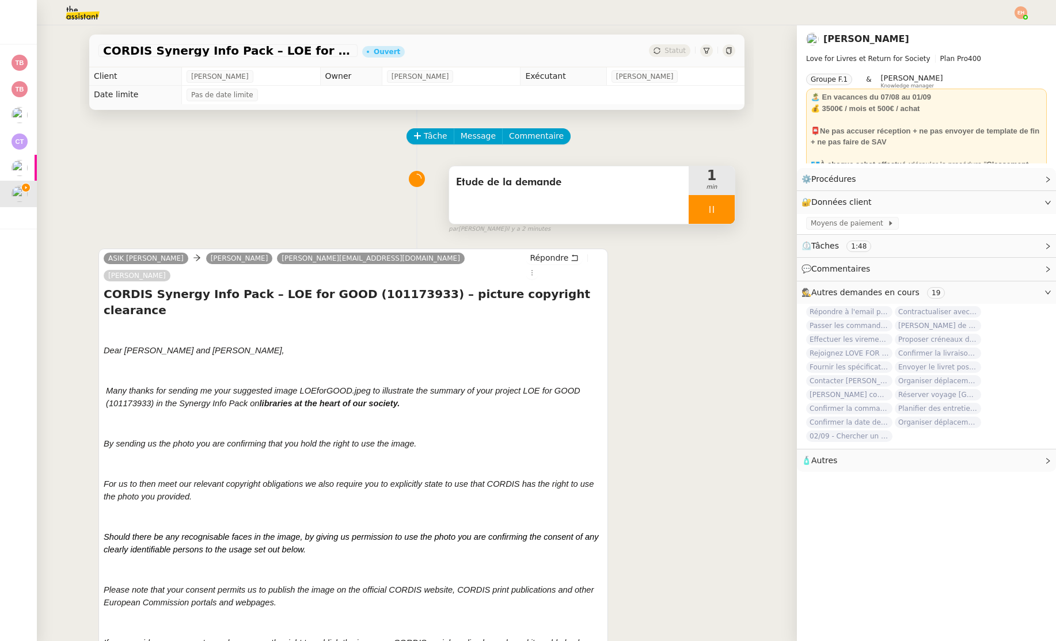
click at [723, 214] on div at bounding box center [712, 209] width 46 height 29
click at [722, 214] on icon at bounding box center [722, 209] width 9 height 9
click at [85, 12] on img at bounding box center [73, 12] width 89 height 25
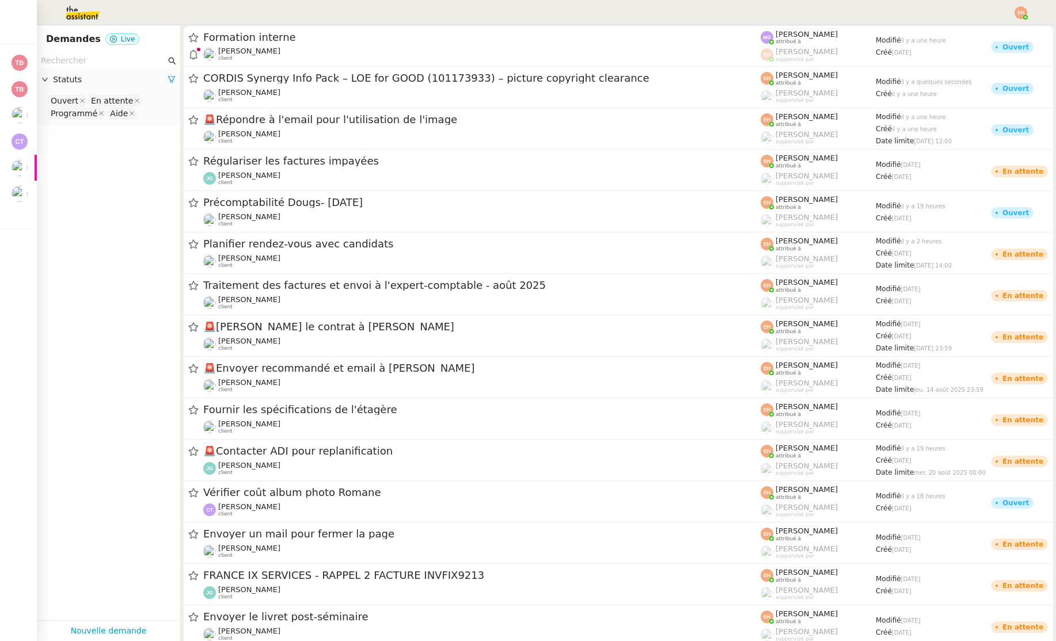
click at [79, 62] on input "text" at bounding box center [103, 60] width 125 height 13
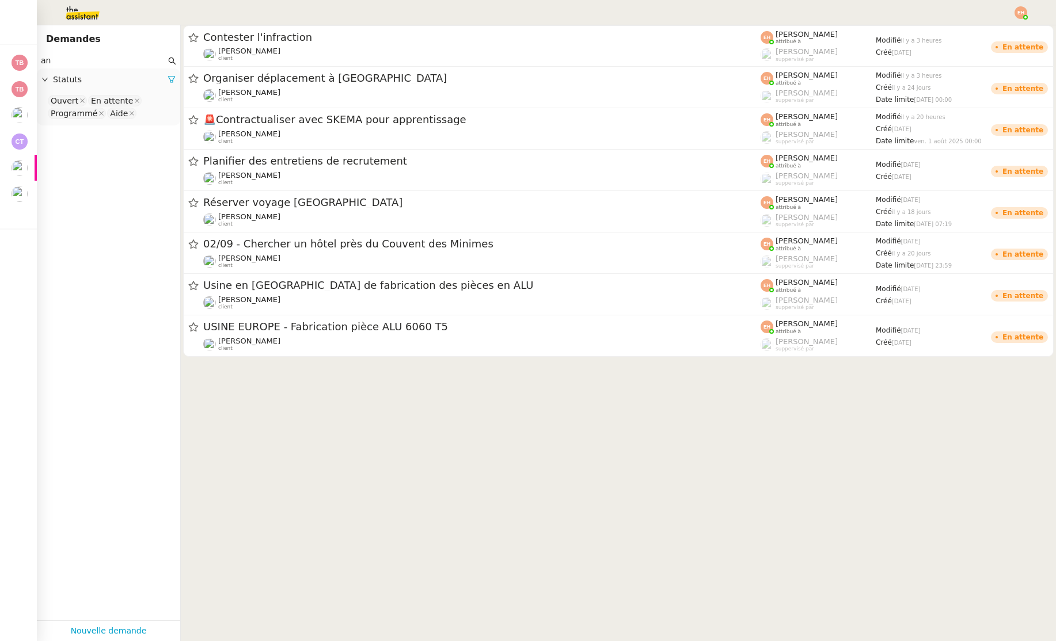
type input "a"
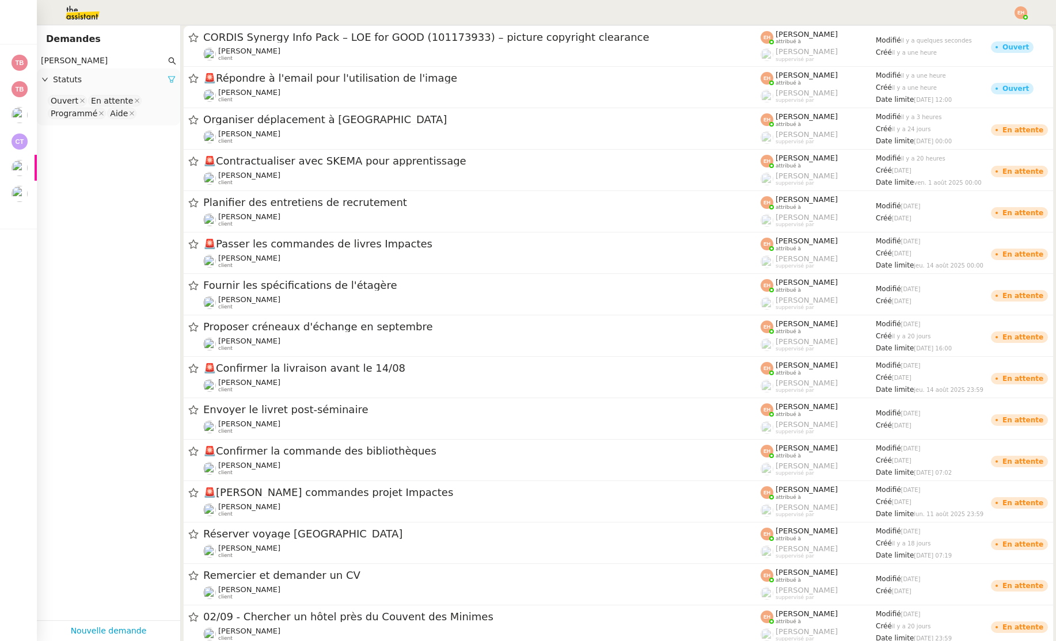
type input "[PERSON_NAME]"
click at [172, 78] on icon at bounding box center [172, 79] width 8 height 8
click at [172, 78] on span "Statuts" at bounding box center [114, 79] width 123 height 13
click at [137, 96] on nz-select-top-control "Please select" at bounding box center [108, 101] width 125 height 14
click at [115, 214] on div "Terminé" at bounding box center [109, 217] width 116 height 10
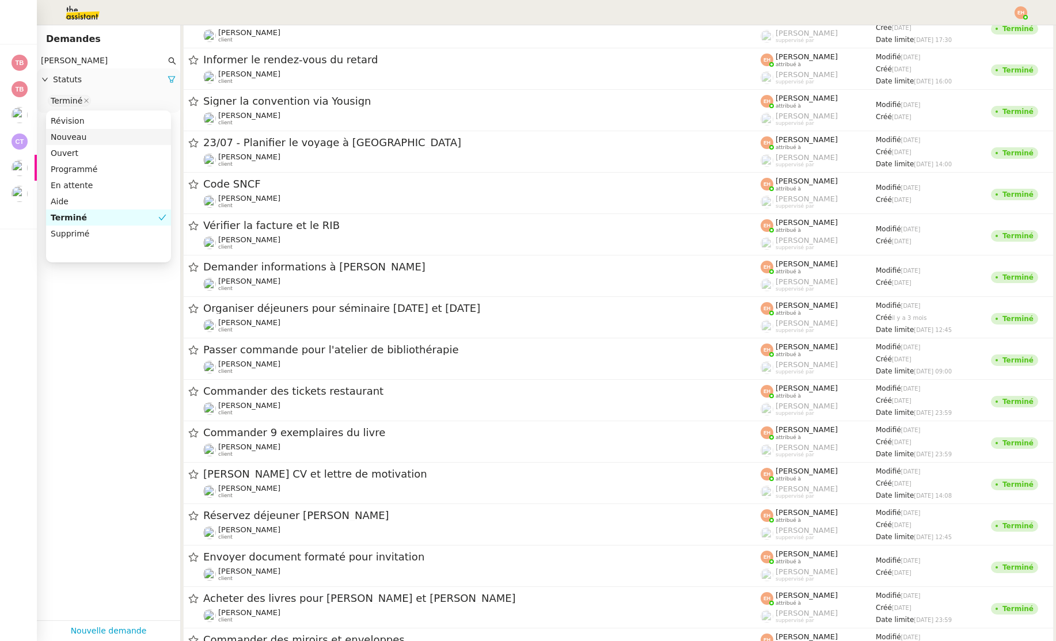
scroll to position [653, 0]
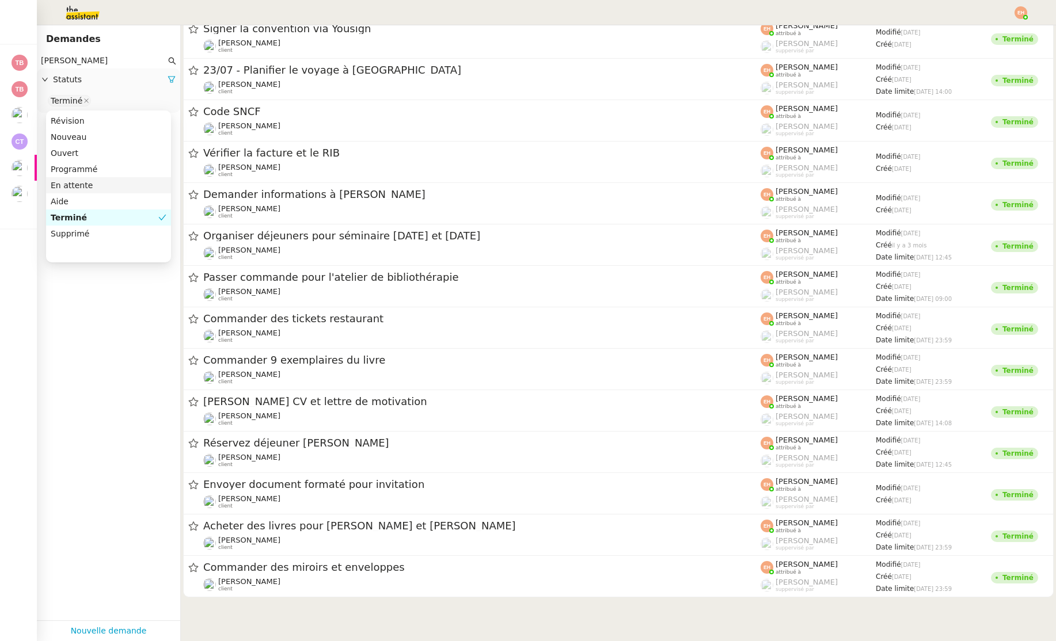
click at [115, 178] on nz-option-item "En attente" at bounding box center [108, 185] width 125 height 16
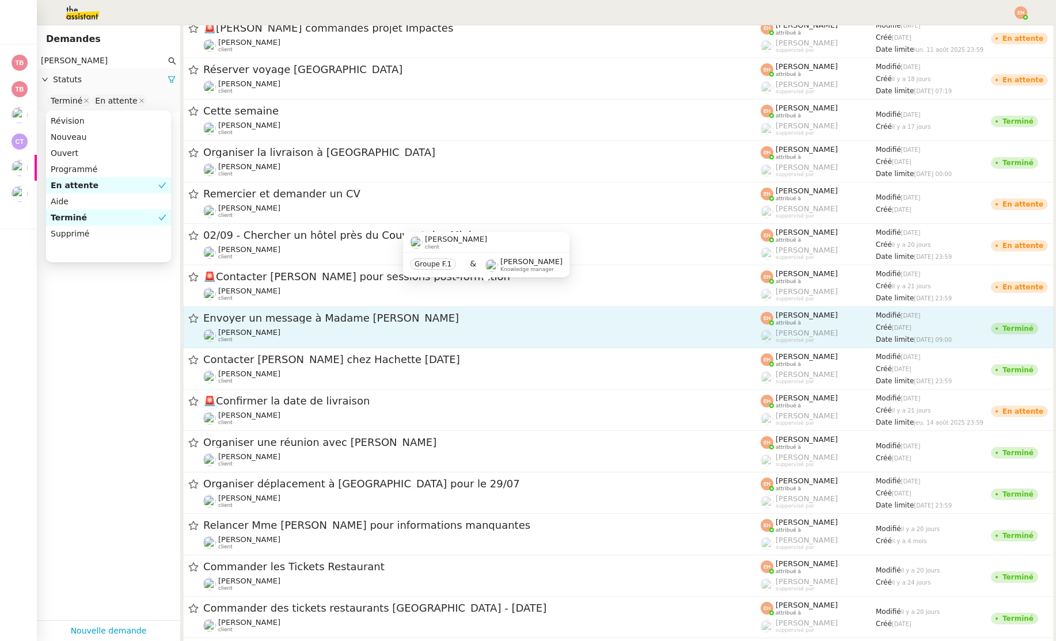
scroll to position [484, 0]
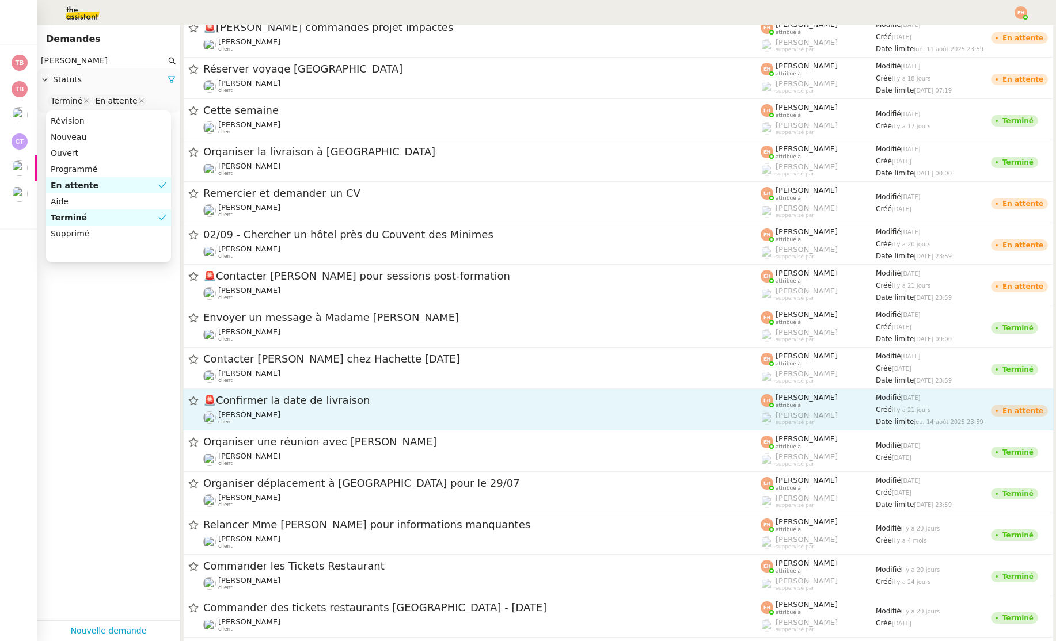
click at [304, 409] on div "🚨 Confirmer la date de livraison [PERSON_NAME] MAS client" at bounding box center [481, 410] width 557 height 32
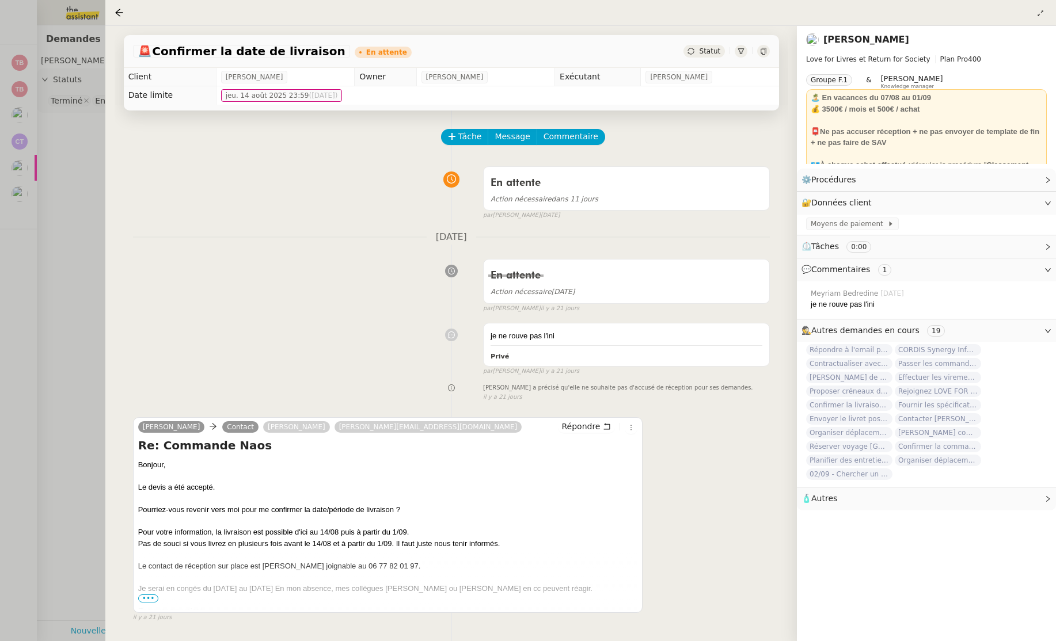
click at [79, 367] on div at bounding box center [528, 320] width 1056 height 641
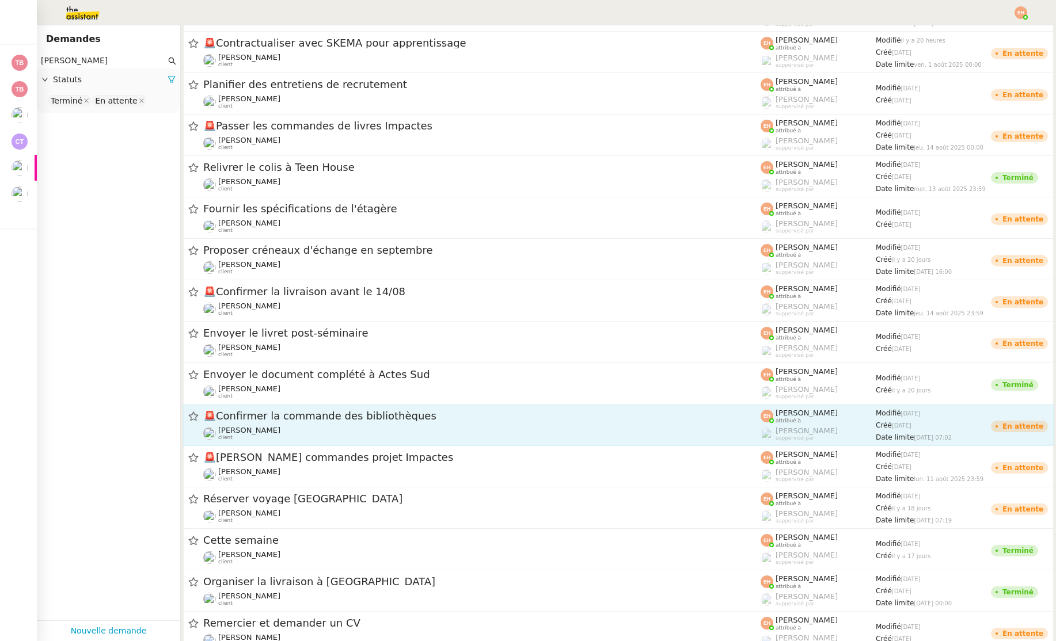
scroll to position [34, 0]
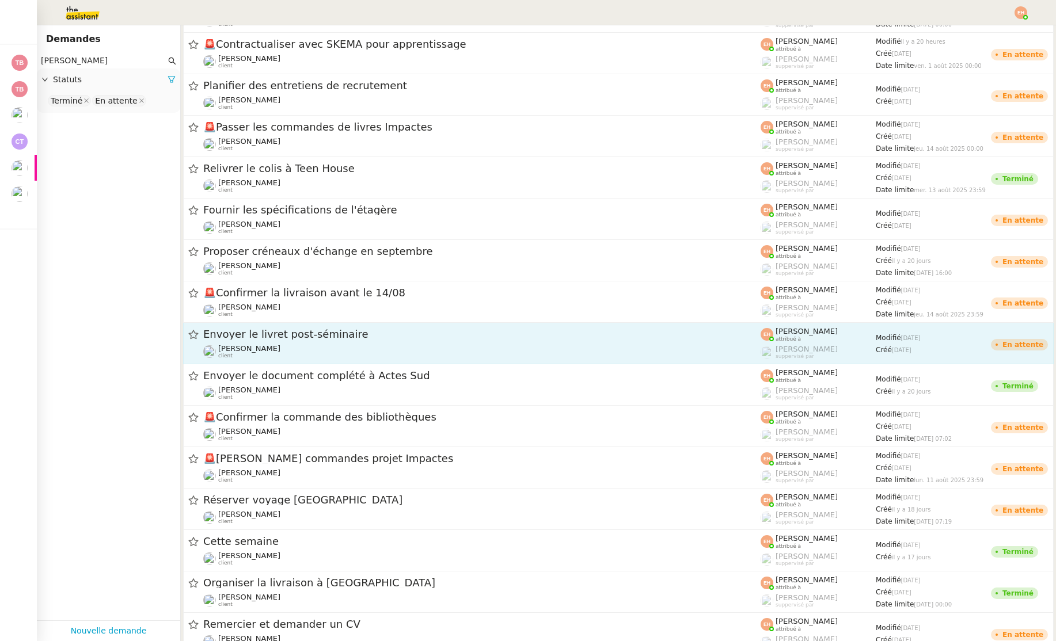
click at [287, 329] on span "Envoyer le livret post-séminaire" at bounding box center [481, 334] width 557 height 10
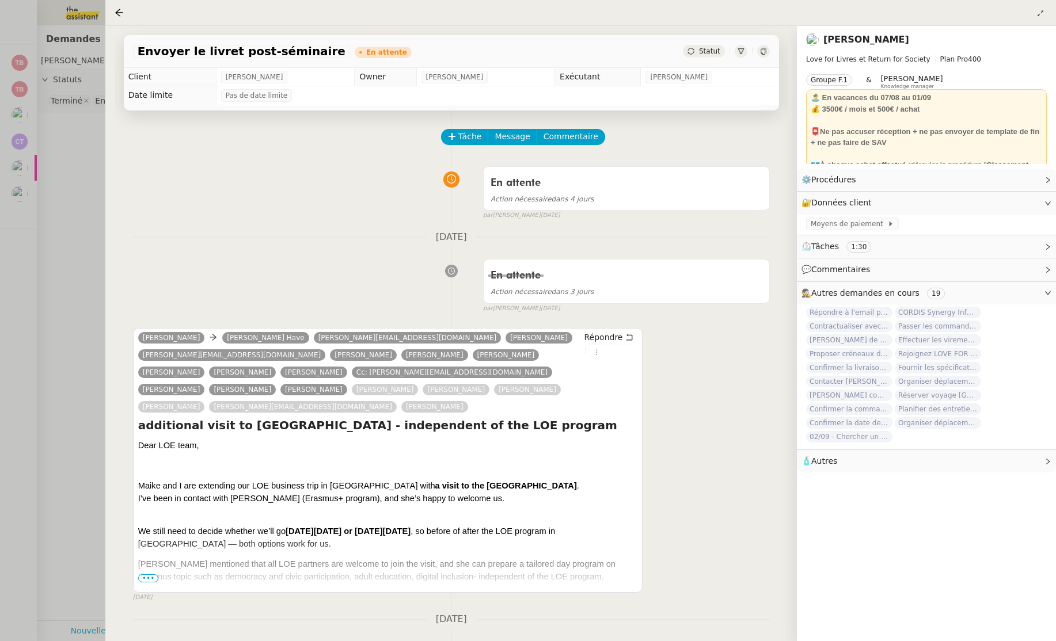
click at [108, 268] on div "Envoyer le livret post-séminaire En attente Statut Client [PERSON_NAME] MAS Own…" at bounding box center [450, 333] width 691 height 615
click at [54, 226] on div at bounding box center [528, 320] width 1056 height 641
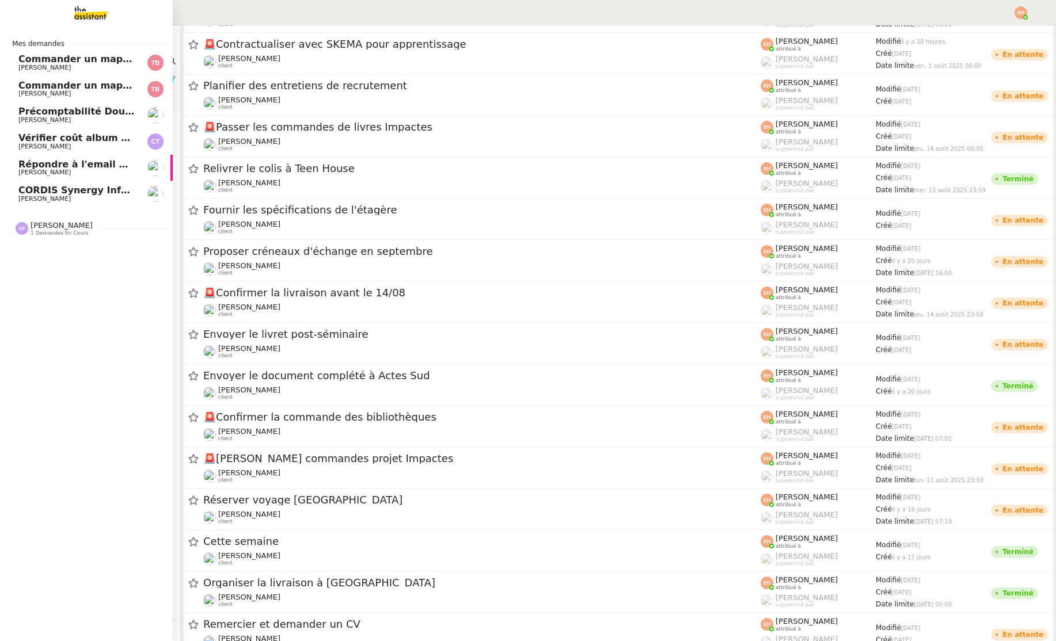
click at [23, 184] on link "CORDIS Synergy Info Pack – LOE for GOOD (101173933) – picture copyright clearan…" at bounding box center [86, 194] width 173 height 26
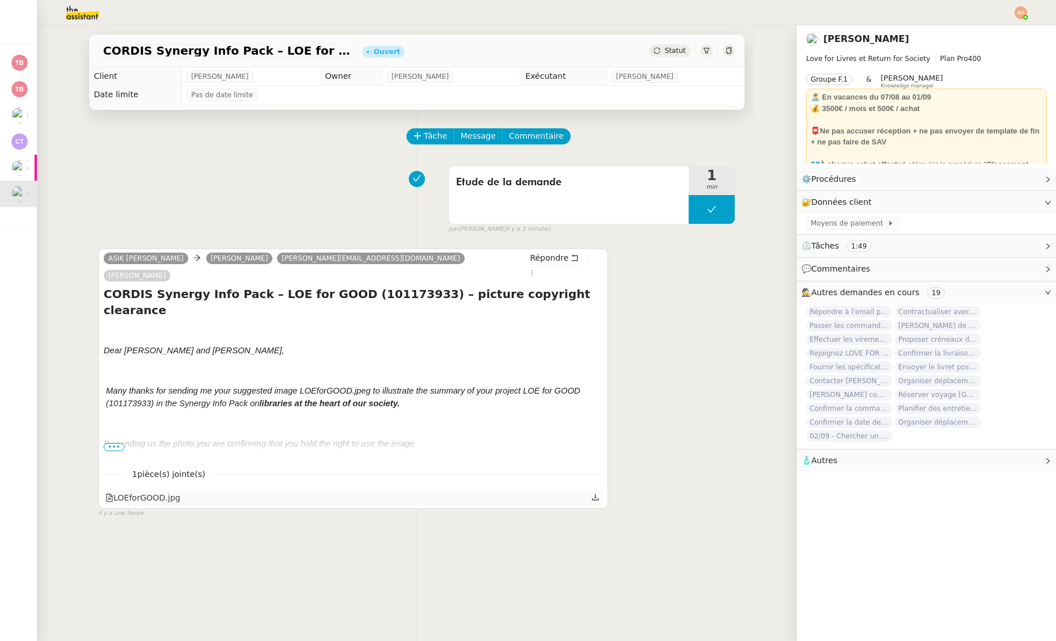
click at [187, 491] on div "LOEforGOOD.jpg" at bounding box center [353, 498] width 499 height 15
click at [151, 492] on div "LOEforGOOD.jpg" at bounding box center [142, 498] width 75 height 13
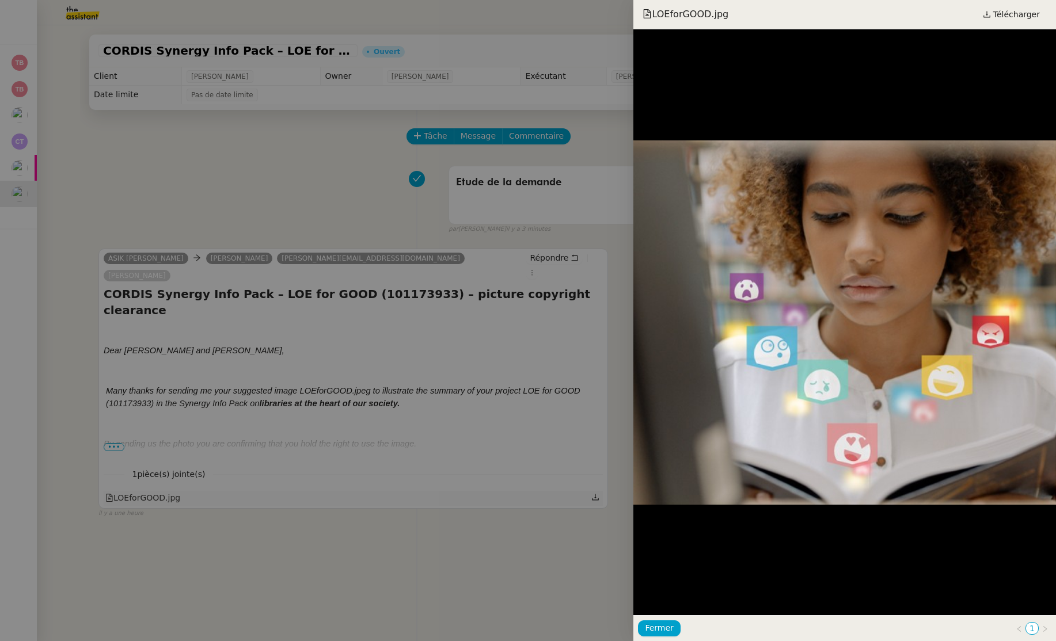
click at [151, 481] on div at bounding box center [528, 320] width 1056 height 641
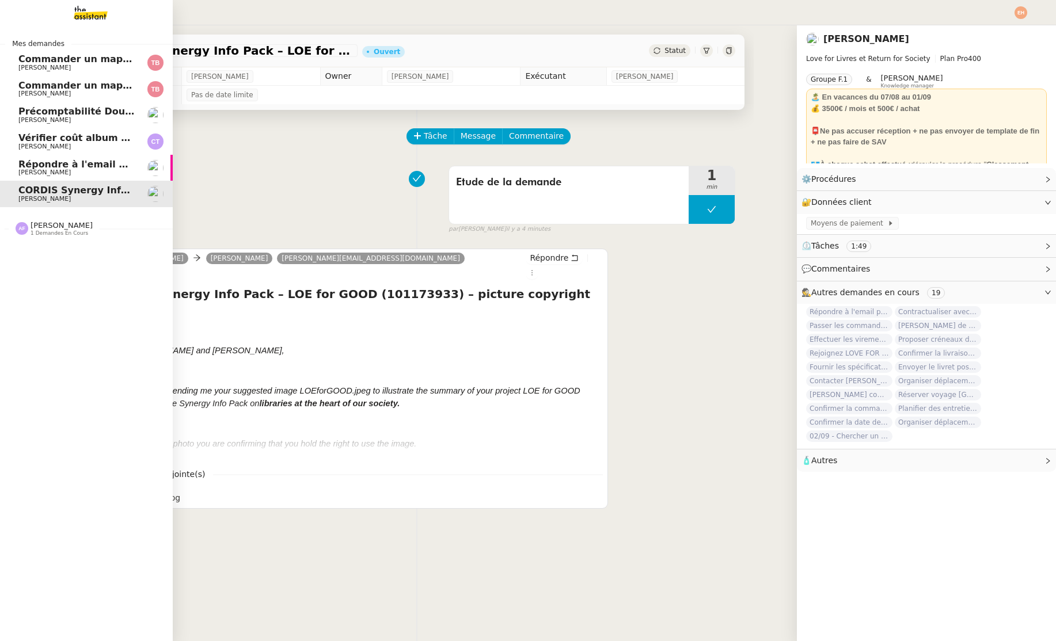
click at [33, 175] on span "[PERSON_NAME]" at bounding box center [44, 172] width 52 height 7
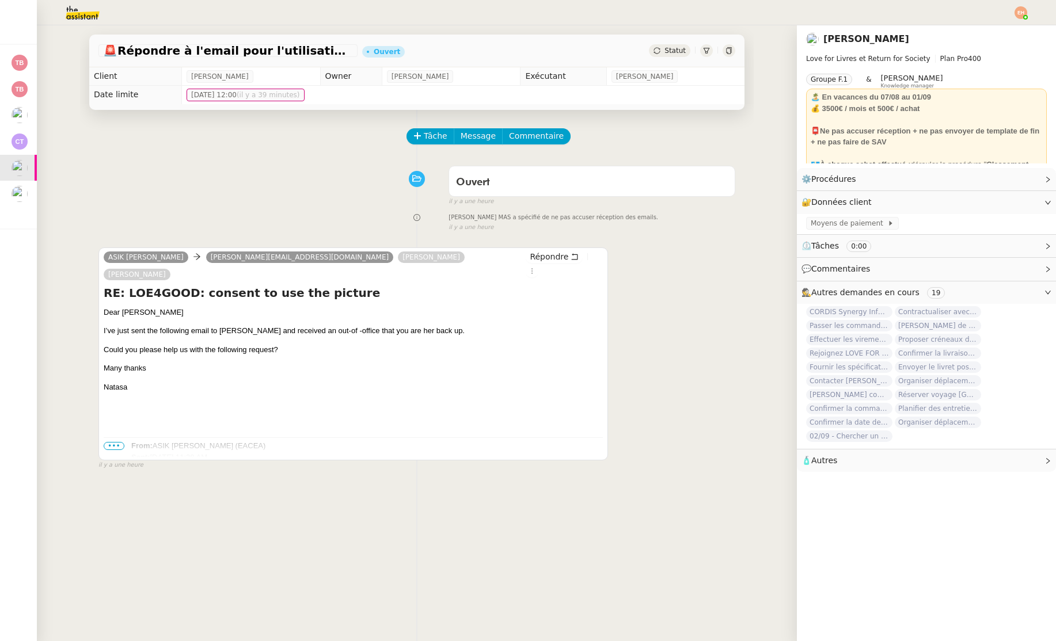
click at [117, 442] on span "•••" at bounding box center [114, 446] width 21 height 8
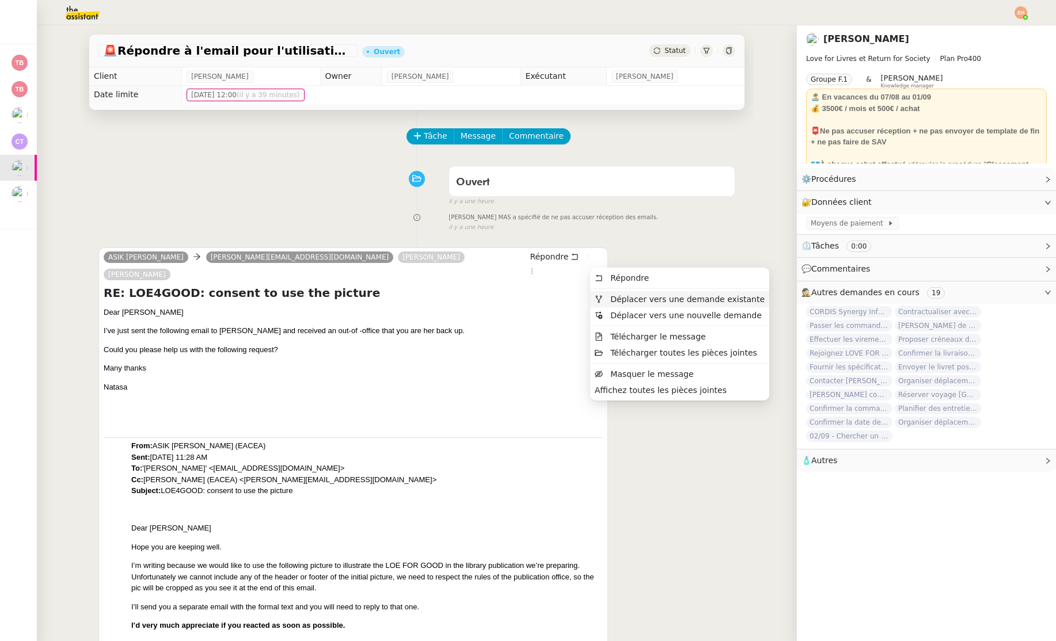
click at [653, 299] on span "Déplacer vers une demande existante" at bounding box center [687, 299] width 154 height 9
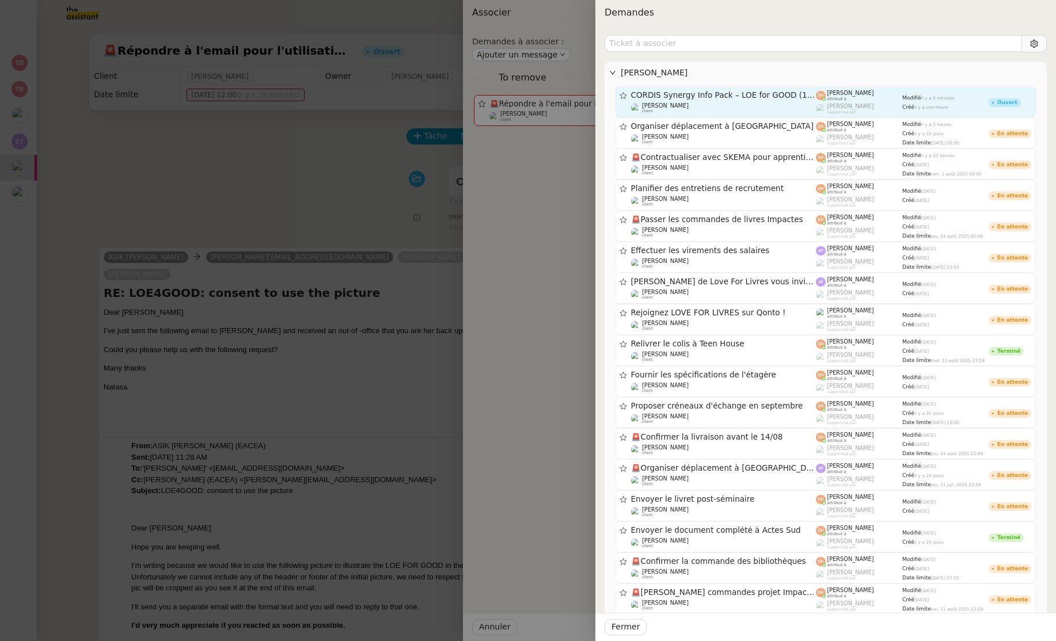
click at [740, 100] on div "CORDIS Synergy Info Pack – LOE for GOOD (101173933) – picture copyright clearan…" at bounding box center [723, 95] width 185 height 10
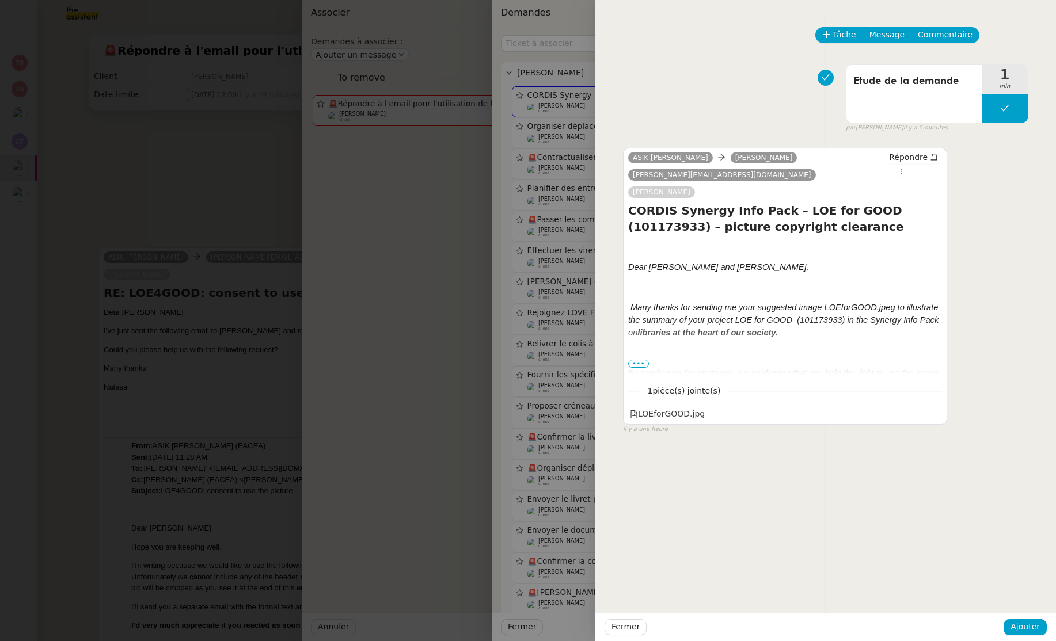
click at [197, 143] on div at bounding box center [528, 320] width 1056 height 641
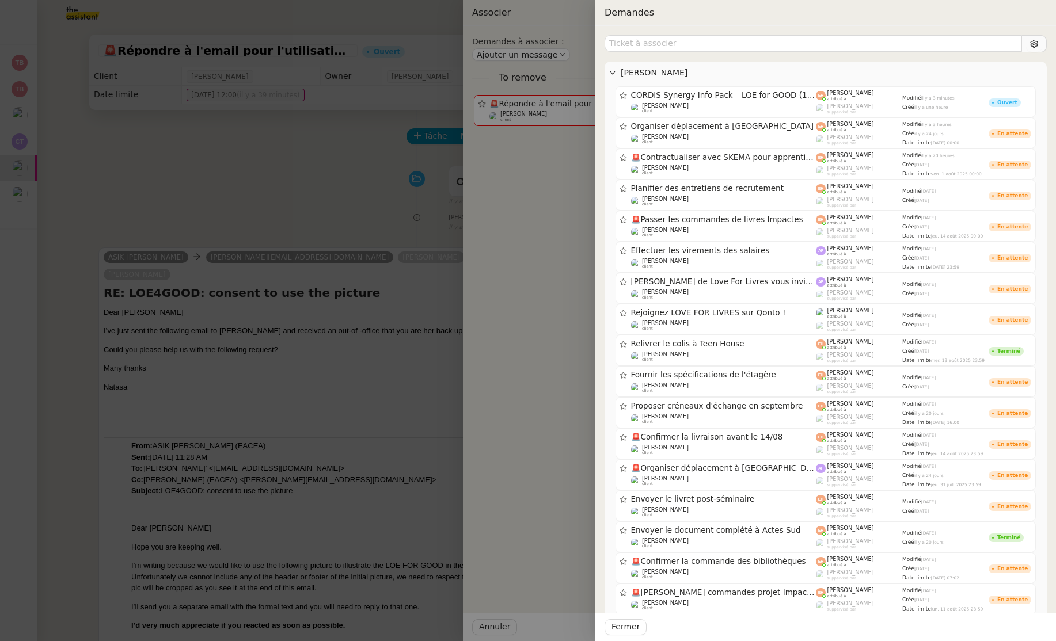
click at [197, 143] on div at bounding box center [528, 320] width 1056 height 641
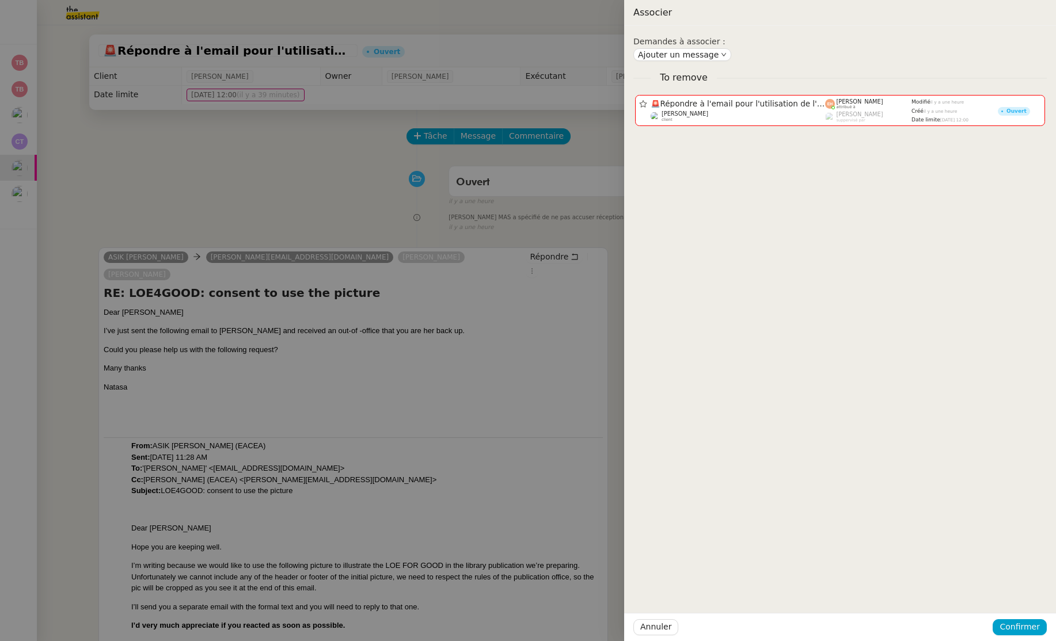
click at [20, 198] on div at bounding box center [528, 320] width 1056 height 641
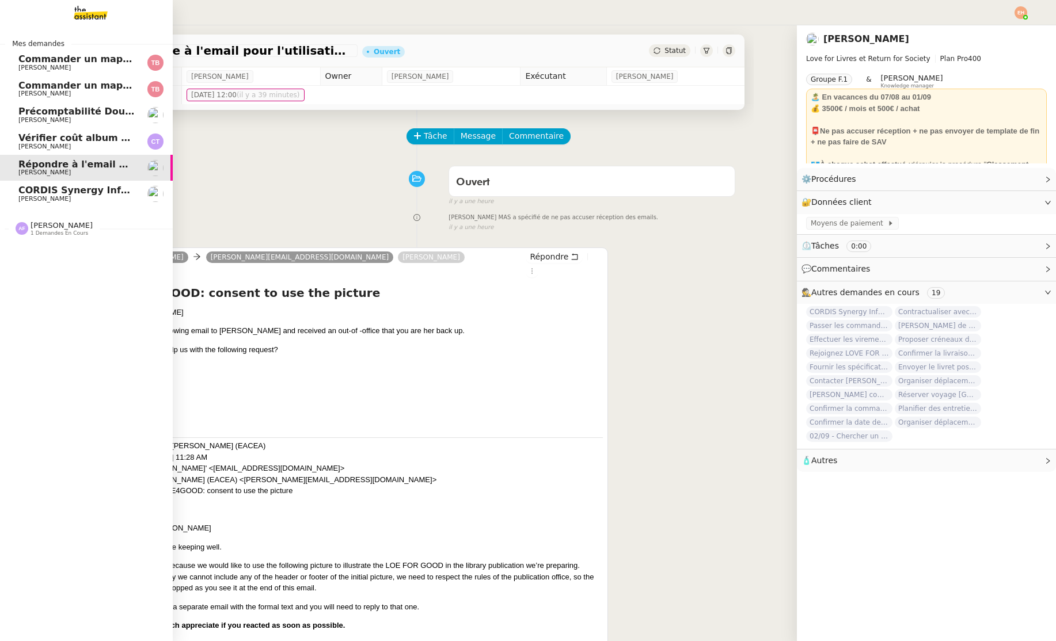
click at [22, 196] on span "[PERSON_NAME]" at bounding box center [44, 198] width 52 height 7
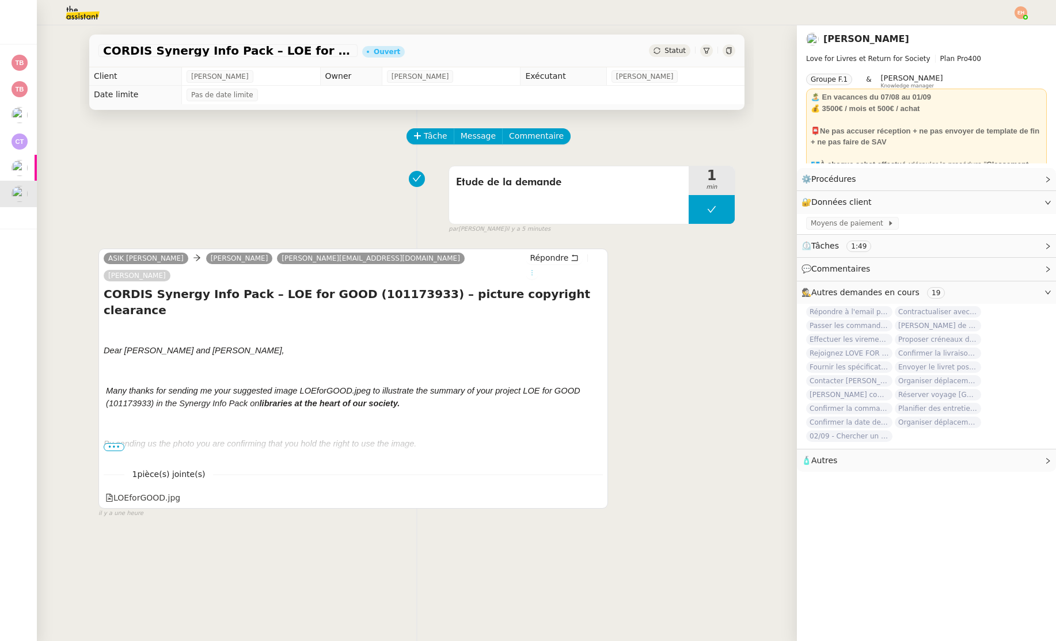
click at [535, 269] on icon at bounding box center [531, 272] width 7 height 7
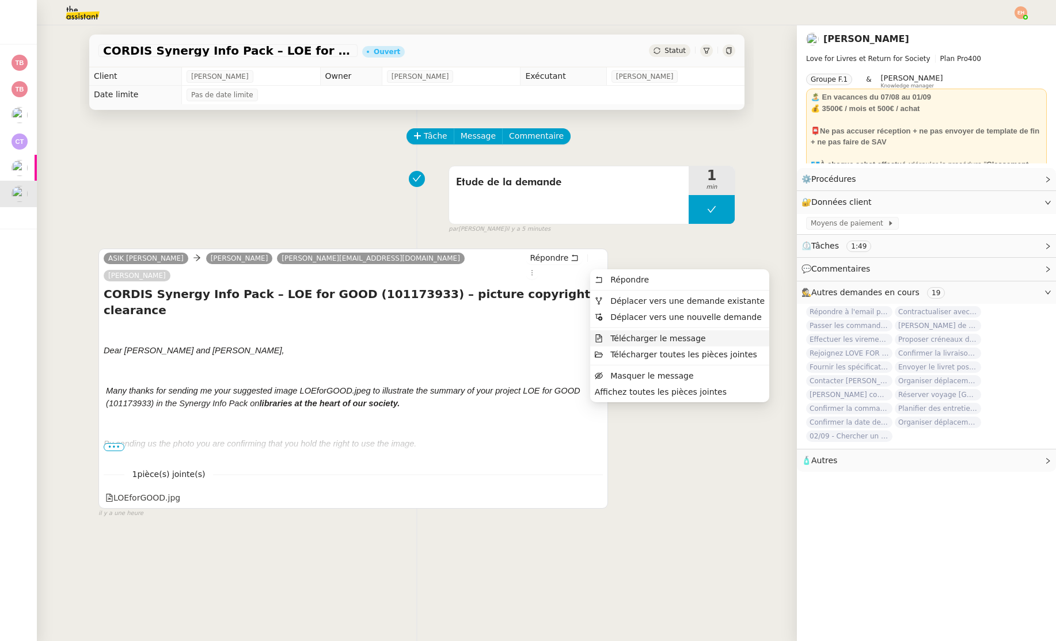
click at [679, 340] on span "Télécharger le message" at bounding box center [658, 338] width 96 height 9
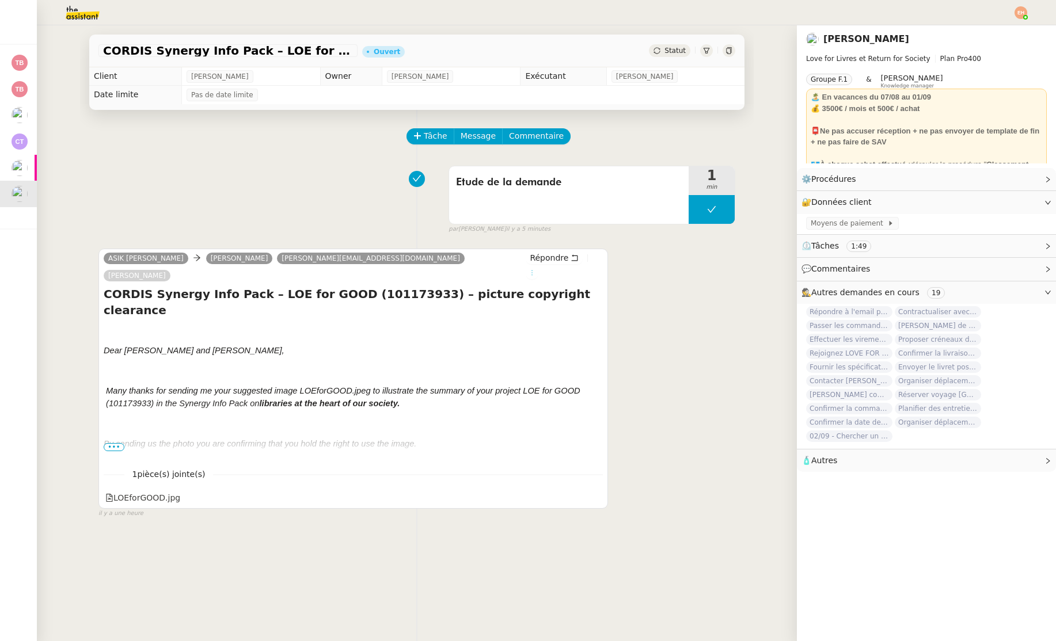
click at [535, 269] on icon at bounding box center [531, 272] width 7 height 7
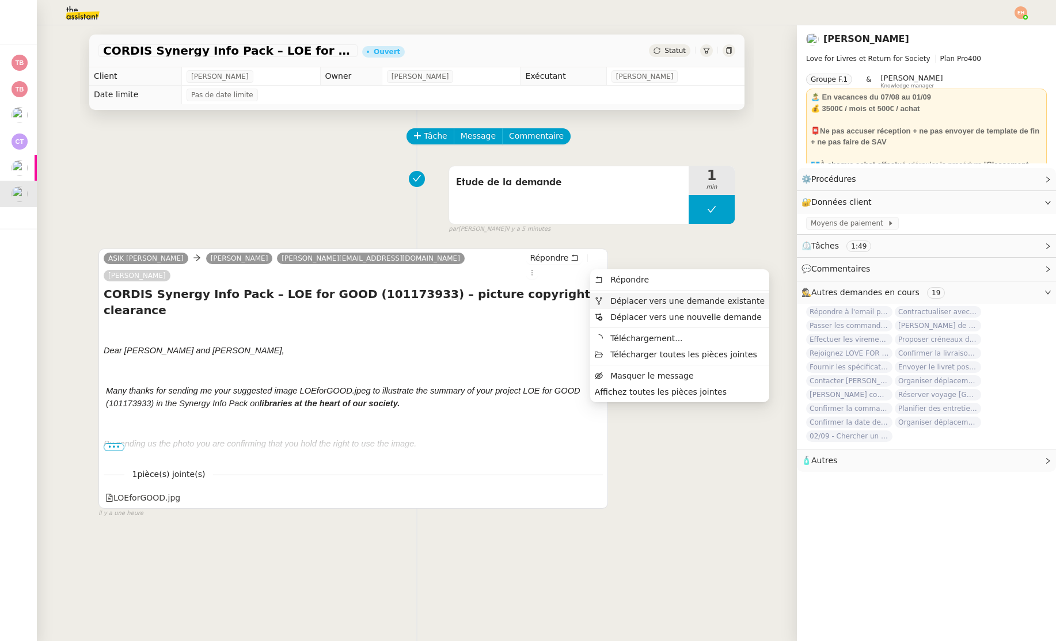
click at [627, 299] on span "Déplacer vers une demande existante" at bounding box center [687, 300] width 154 height 9
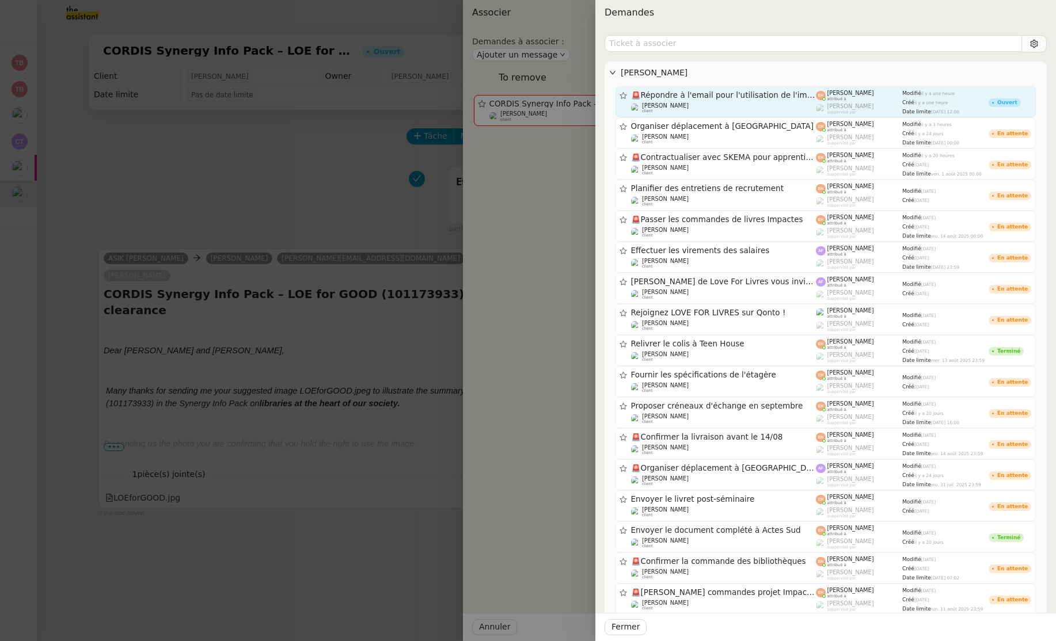
click at [716, 97] on span "🚨 Répondre à l'email pour l'utilisation de l'image" at bounding box center [723, 96] width 185 height 8
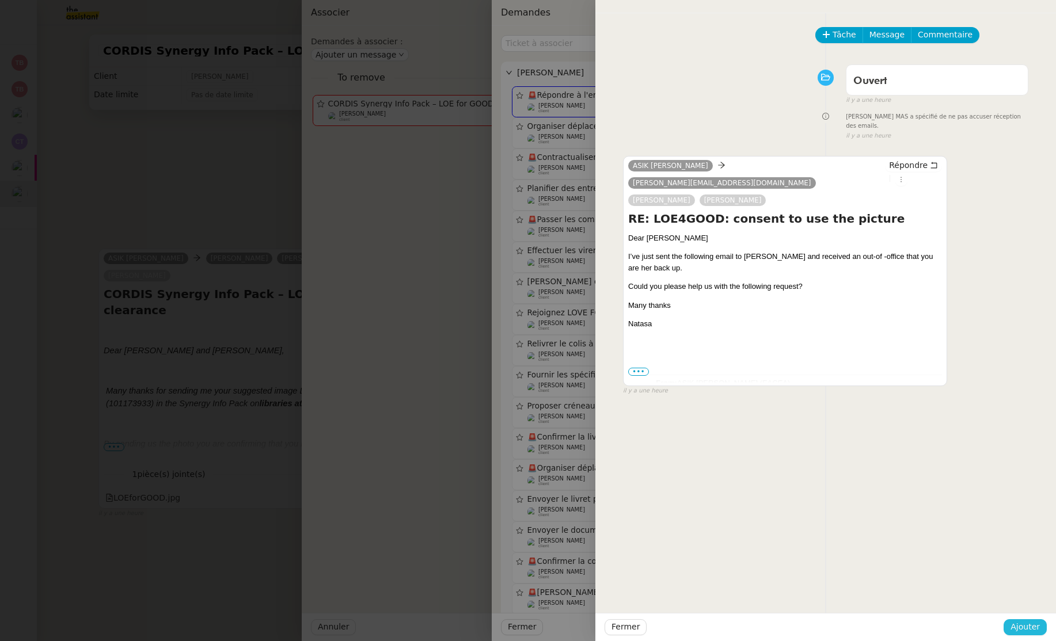
click at [0, 0] on div "Tâche Message Commentaire Veuillez patienter une erreur s'est produite 👌👌👌 mess…" at bounding box center [528, 320] width 1056 height 641
drag, startPoint x: 1037, startPoint y: 618, endPoint x: 1026, endPoint y: 626, distance: 13.6
click at [1037, 619] on div "Fermer Ajouter" at bounding box center [825, 627] width 461 height 28
click at [1026, 626] on span "Ajouter" at bounding box center [1024, 627] width 29 height 13
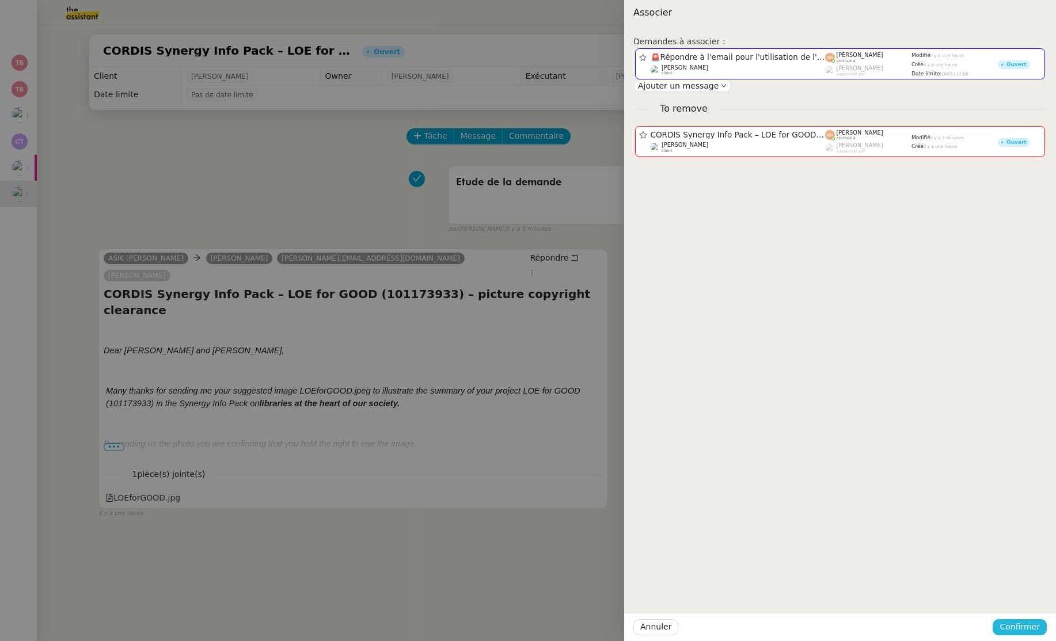
click at [1025, 626] on span "Confirmer" at bounding box center [1019, 627] width 40 height 13
click at [1024, 594] on span "Ajouter" at bounding box center [1020, 597] width 29 height 12
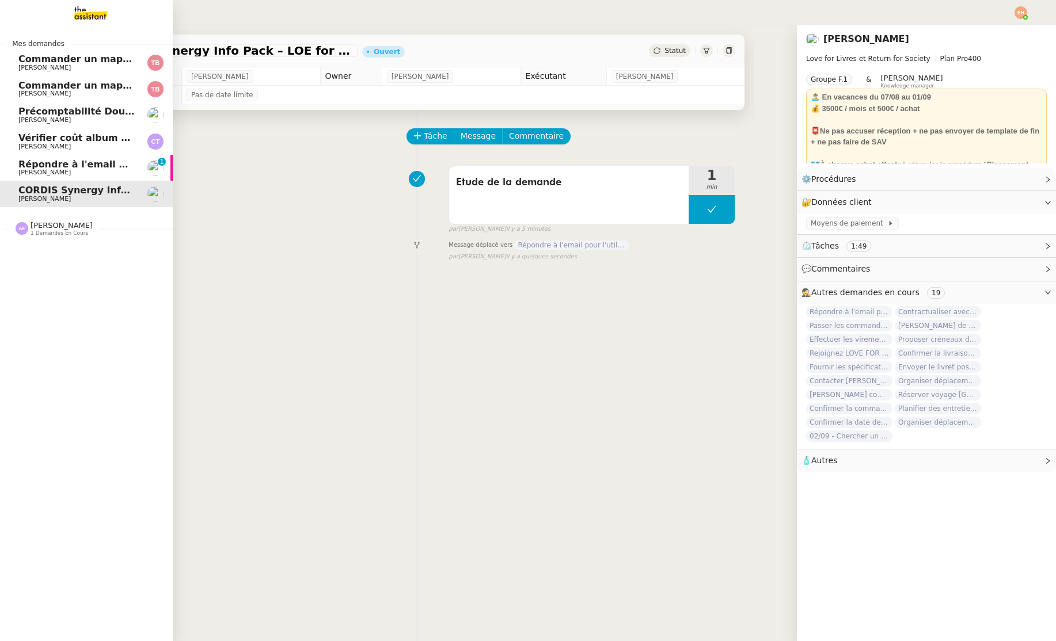
click at [74, 170] on span "[PERSON_NAME]" at bounding box center [76, 172] width 116 height 7
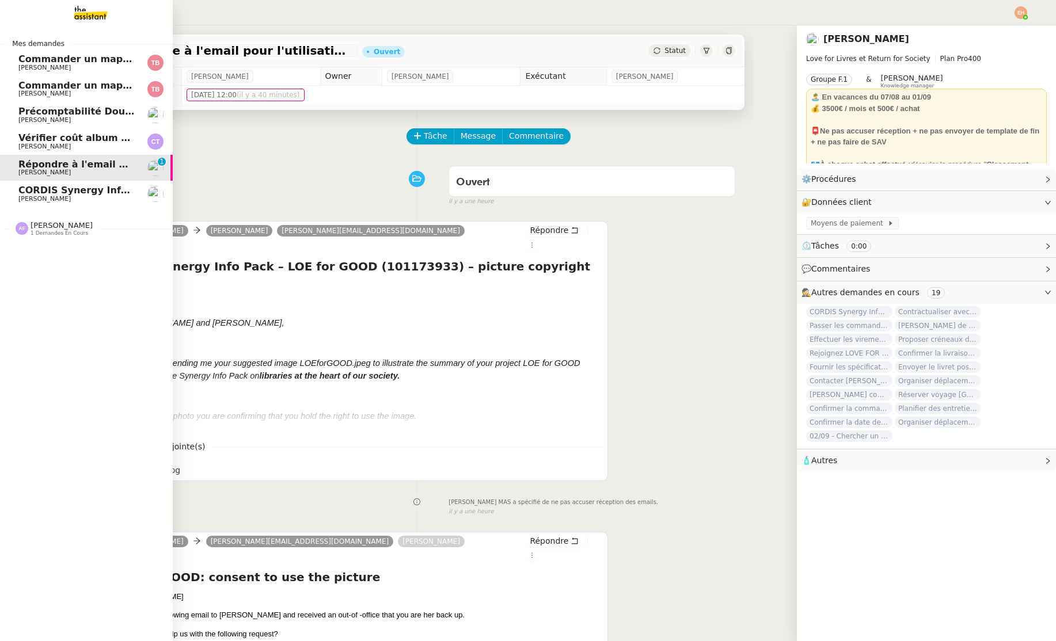
click at [69, 185] on link "CORDIS Synergy Info Pack – LOE for GOOD (101173933) – picture copyright clearan…" at bounding box center [86, 194] width 173 height 26
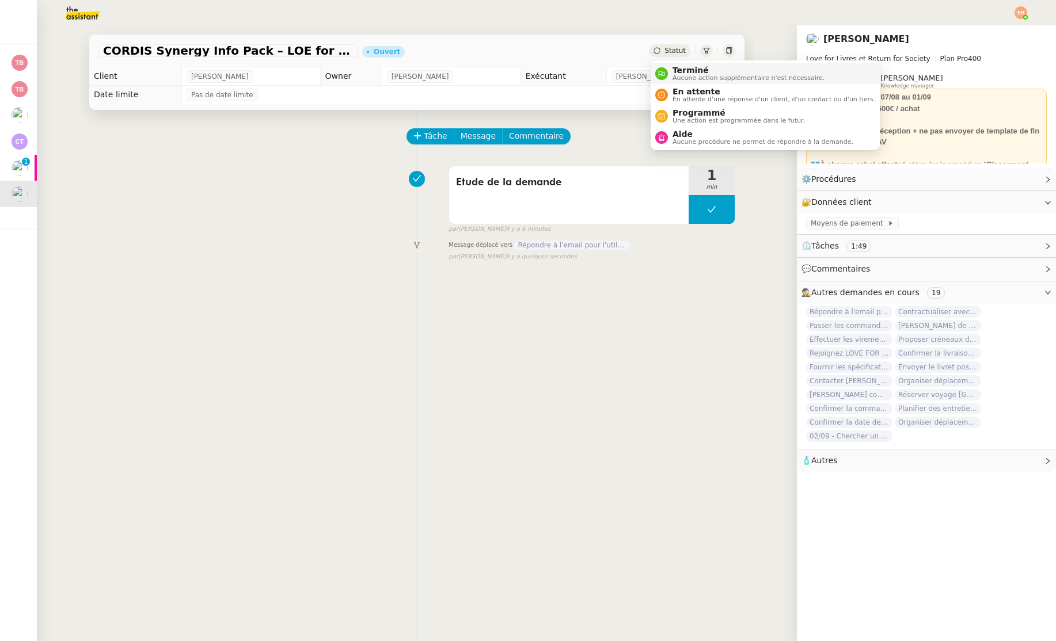
click at [699, 78] on span "Aucune action supplémentaire n'est nécessaire." at bounding box center [748, 78] width 152 height 6
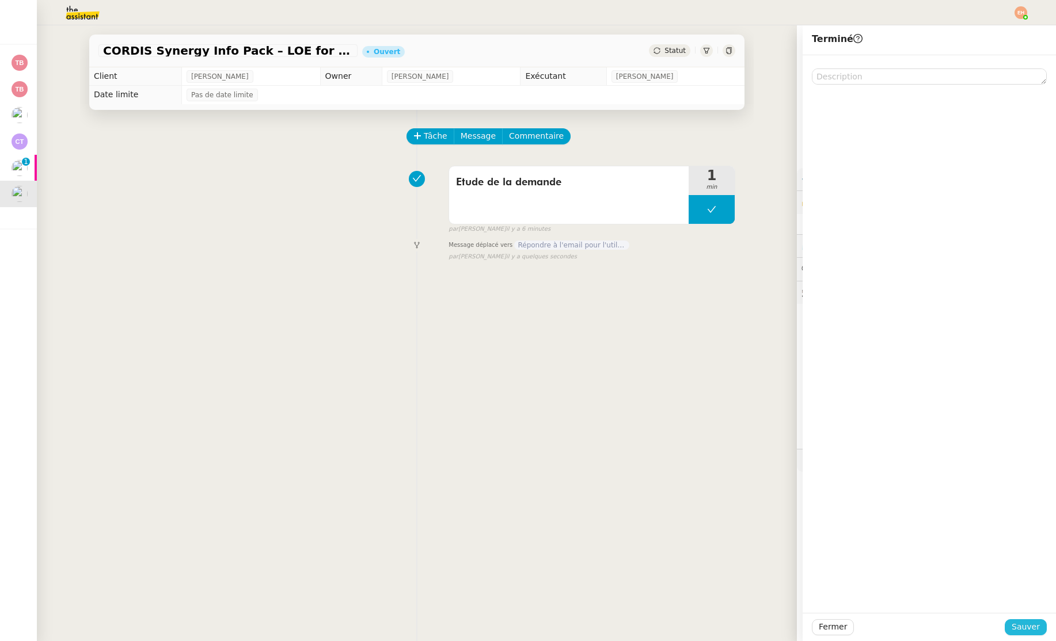
click at [1032, 627] on span "Sauver" at bounding box center [1025, 627] width 28 height 13
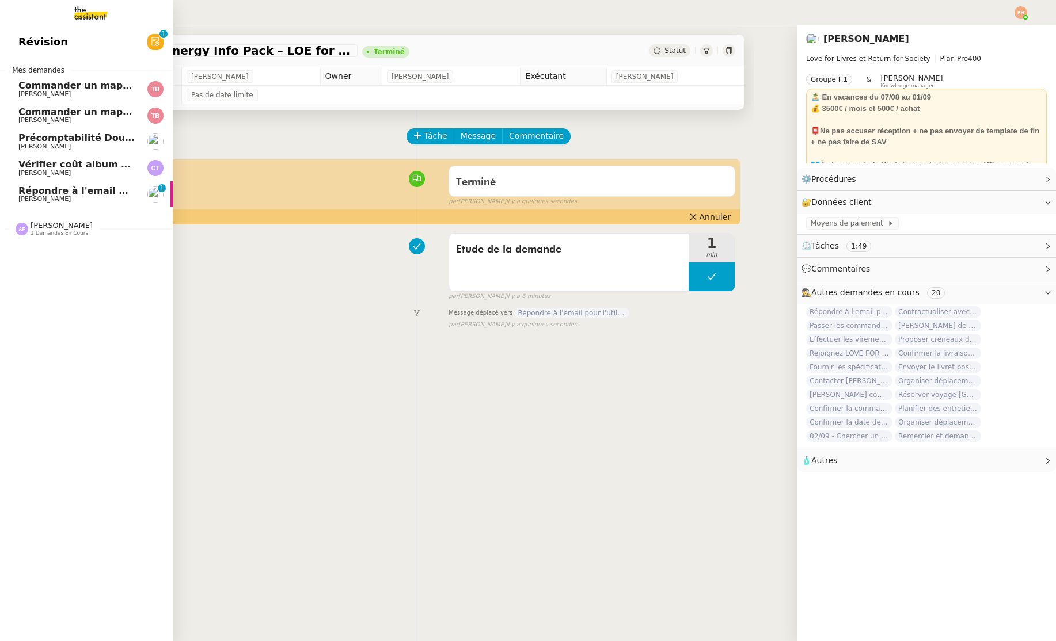
click at [48, 165] on span "Vérifier coût album photo Romane" at bounding box center [107, 164] width 178 height 11
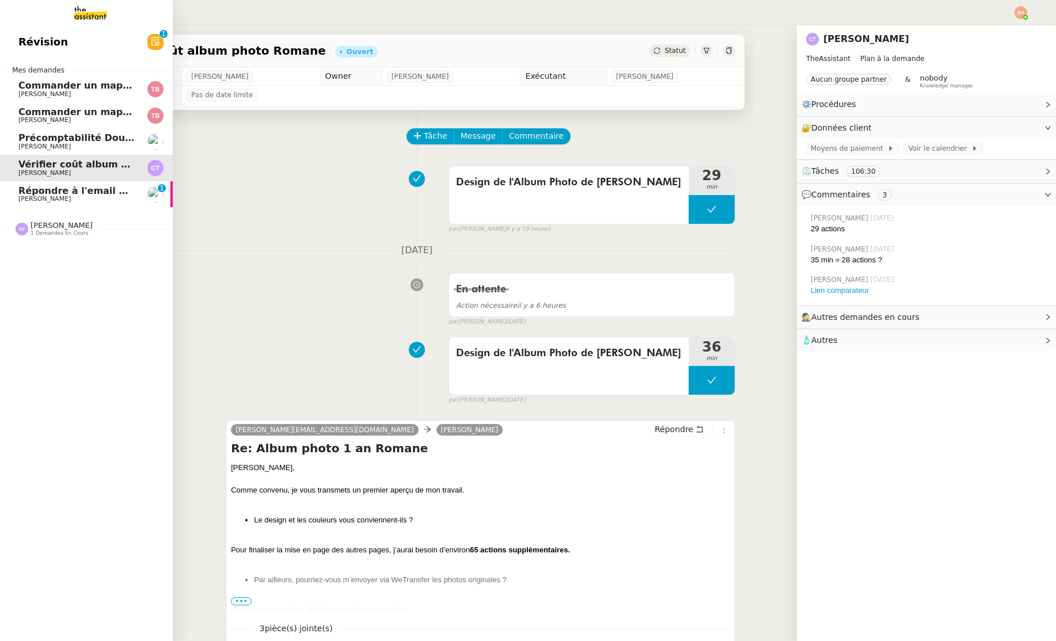
click at [47, 192] on span "Répondre à l'email pour l'utilisation de l'image" at bounding box center [139, 190] width 243 height 11
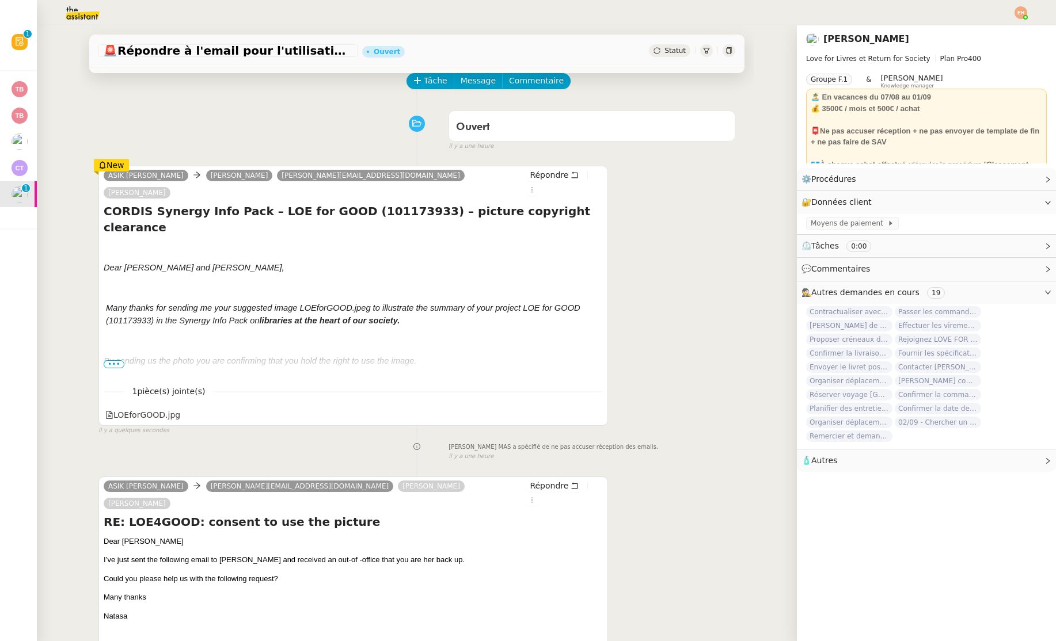
scroll to position [82, 0]
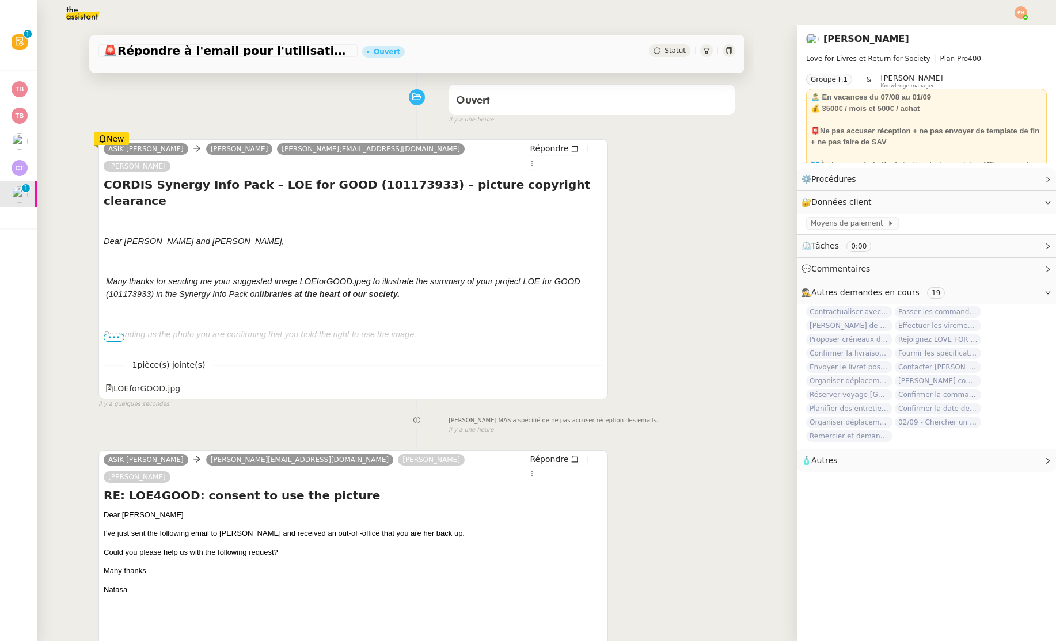
click at [672, 254] on div "ASIK [PERSON_NAME] MAS [PERSON_NAME][EMAIL_ADDRESS][DOMAIN_NAME] [PERSON_NAME] …" at bounding box center [416, 269] width 637 height 280
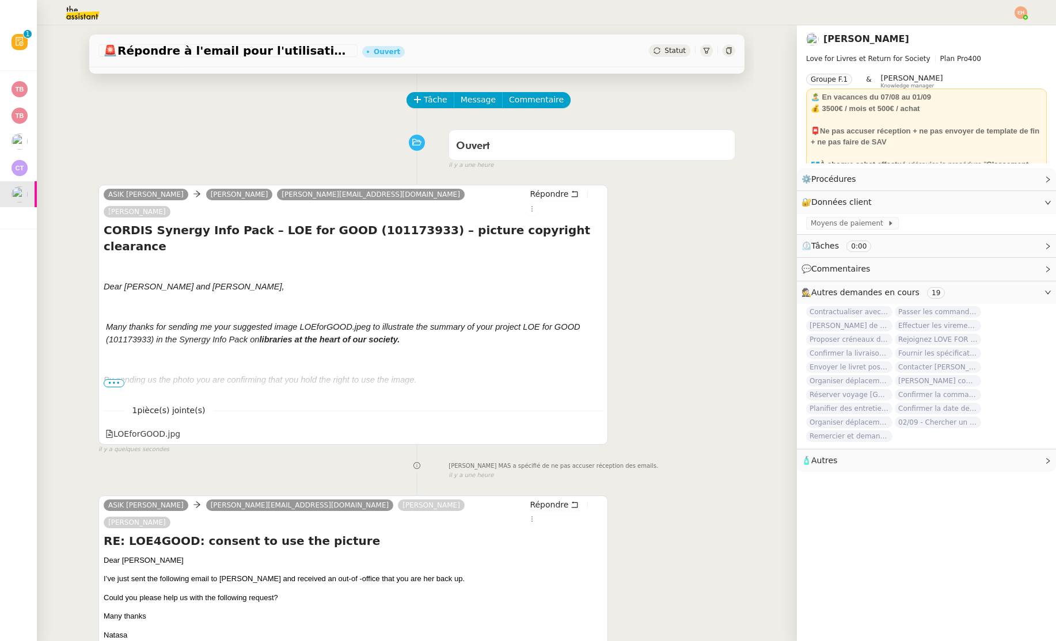
scroll to position [0, 0]
